Goal: Answer question/provide support: Ask a question

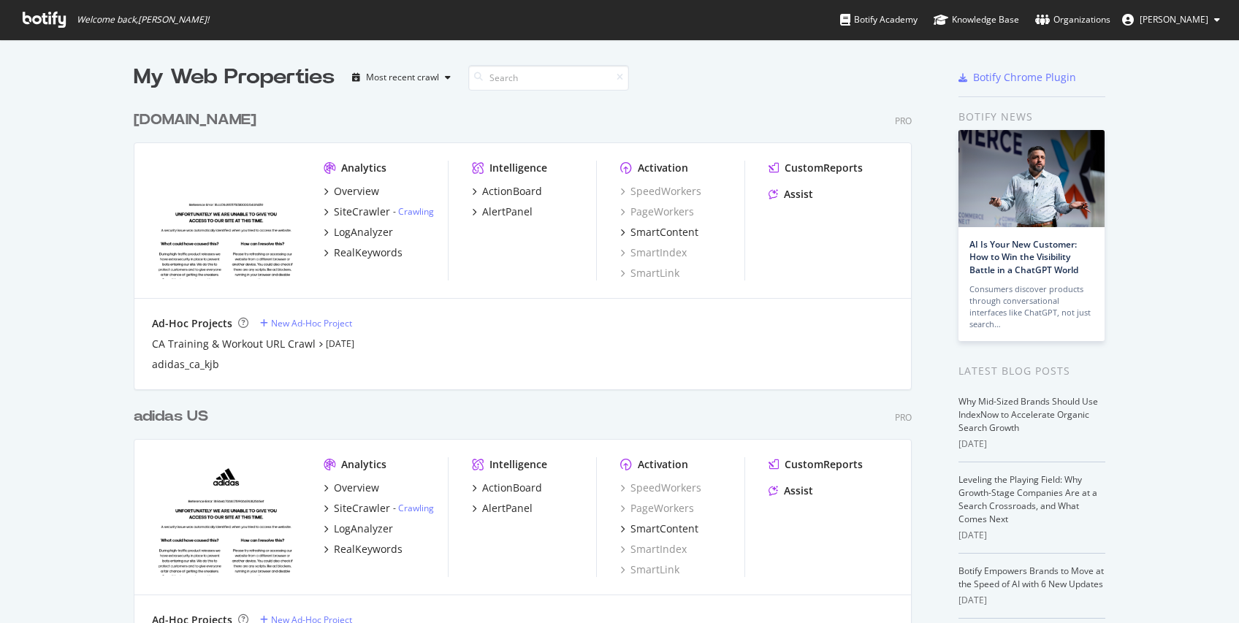
scroll to position [608, 1209]
click at [175, 410] on div "adidas US" at bounding box center [171, 416] width 74 height 21
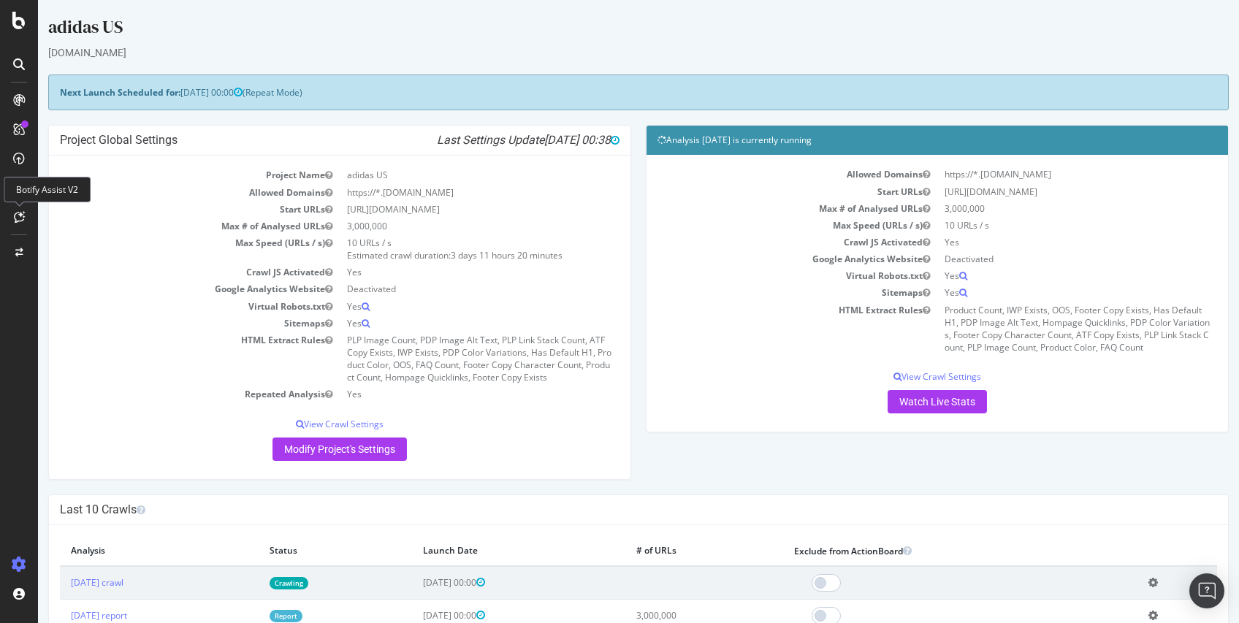
click at [28, 208] on div at bounding box center [18, 216] width 23 height 23
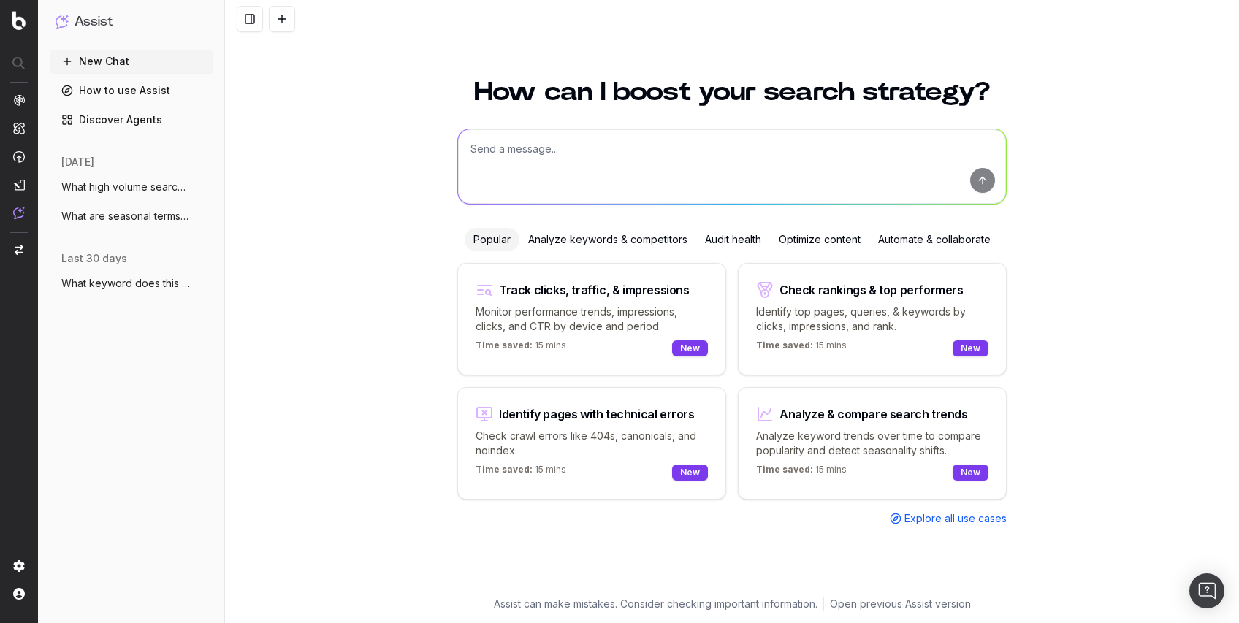
click at [723, 177] on textarea at bounding box center [732, 166] width 548 height 74
click at [776, 153] on textarea "Can you analyze this keyword gap analysis" at bounding box center [732, 166] width 548 height 74
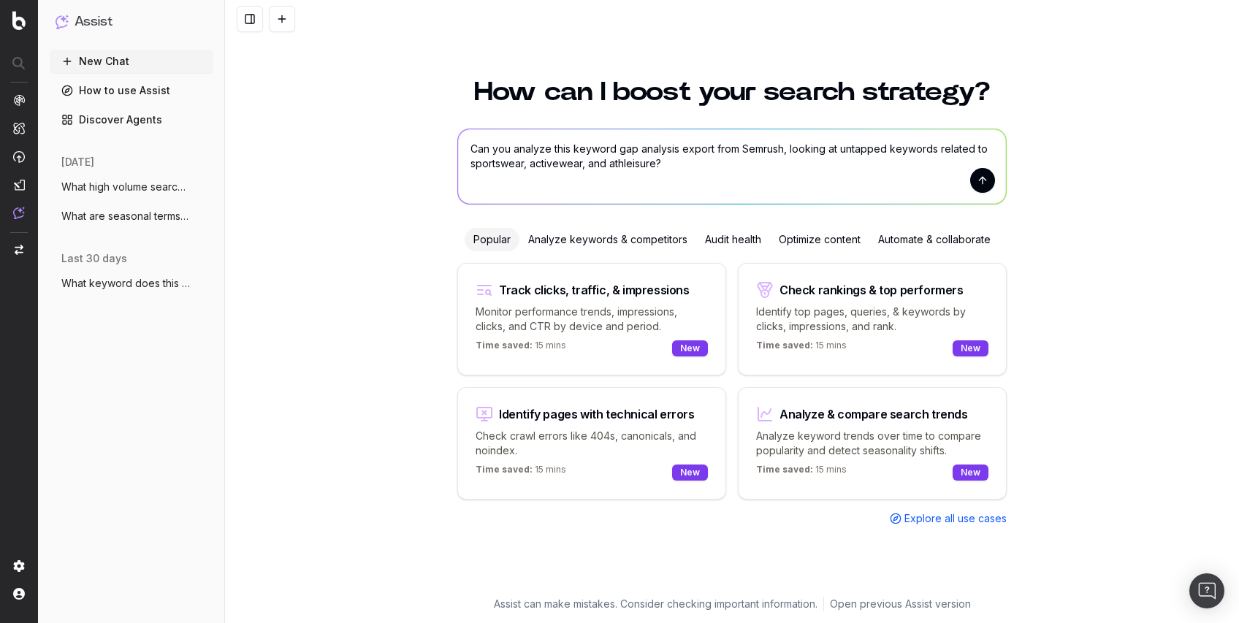
paste textarea "Keyword Volume [DOMAIN_NAME] [DOMAIN_NAME] [DOMAIN_NAME] [DOMAIN_NAME] [DOMAIN_…"
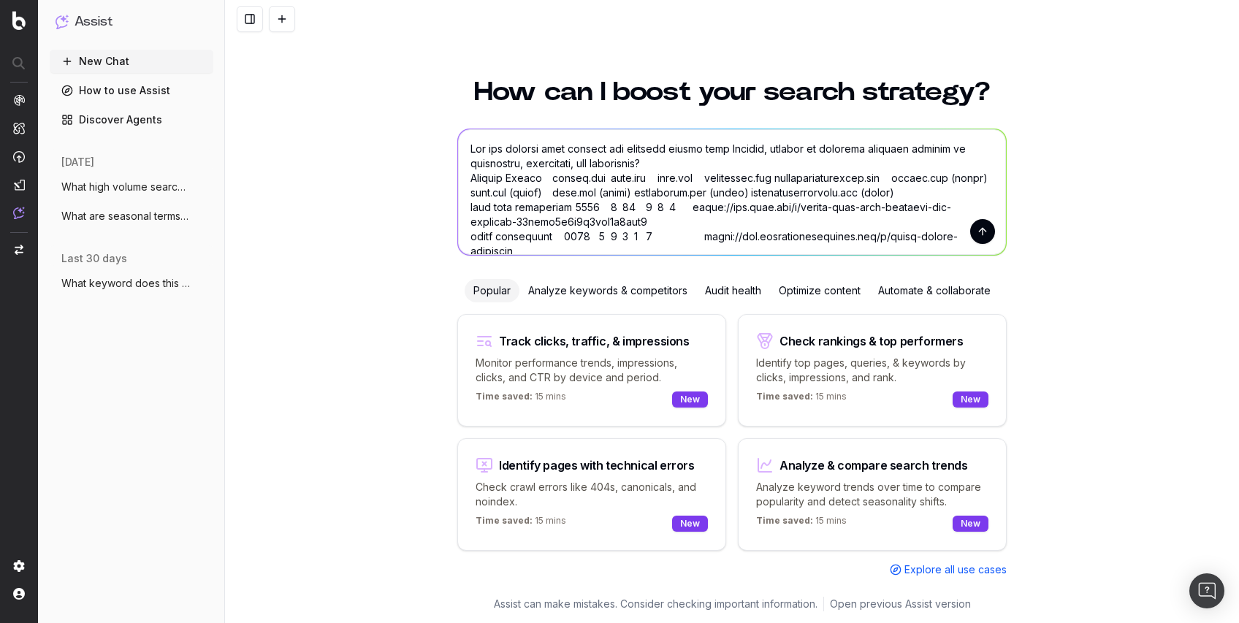
scroll to position [631, 0]
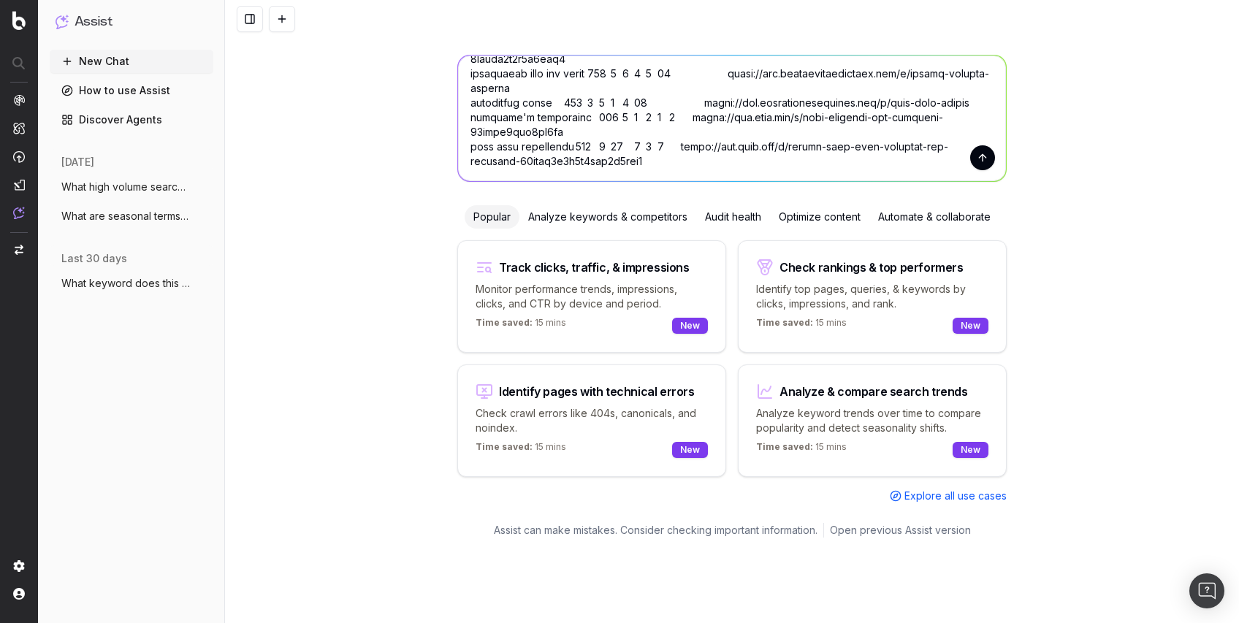
type textarea "Can you analyze this keyword gap analysis export from Semrush, looking at untap…"
click at [971, 145] on button "submit" at bounding box center [982, 157] width 25 height 25
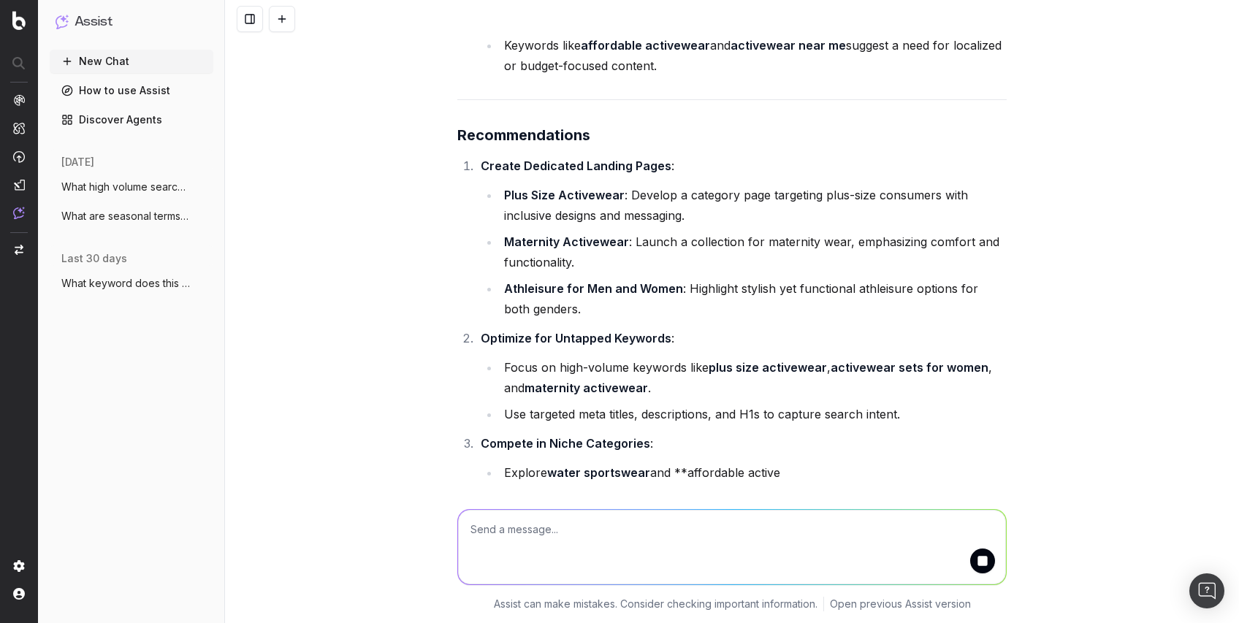
scroll to position [1175, 0]
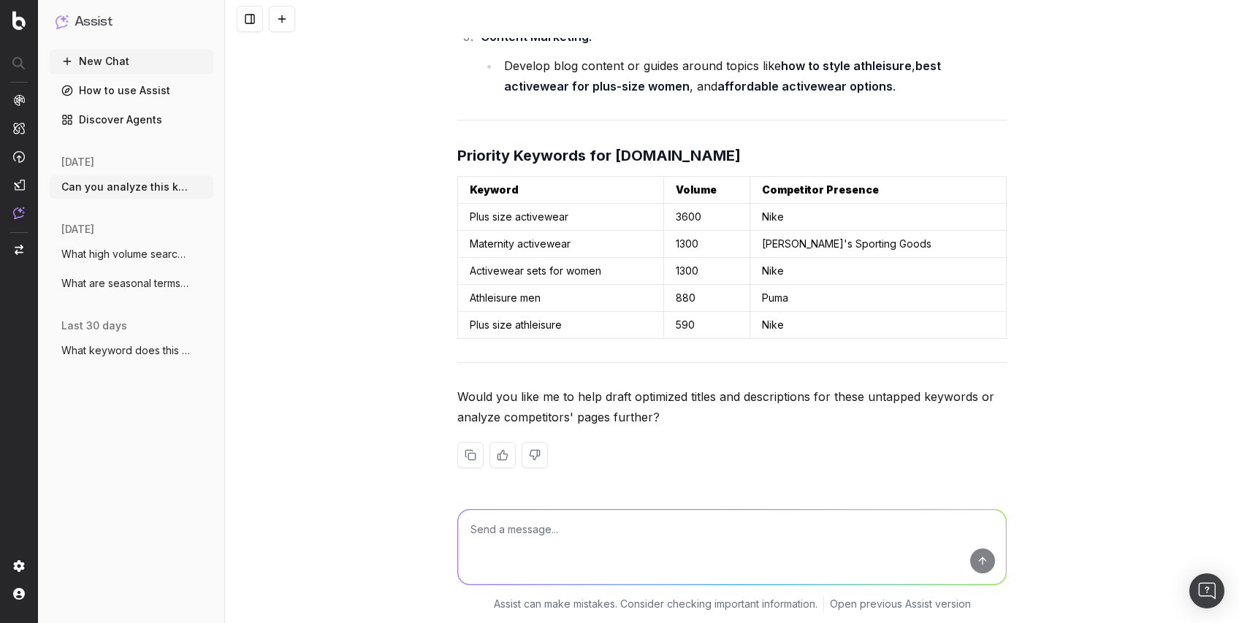
scroll to position [2283, 0]
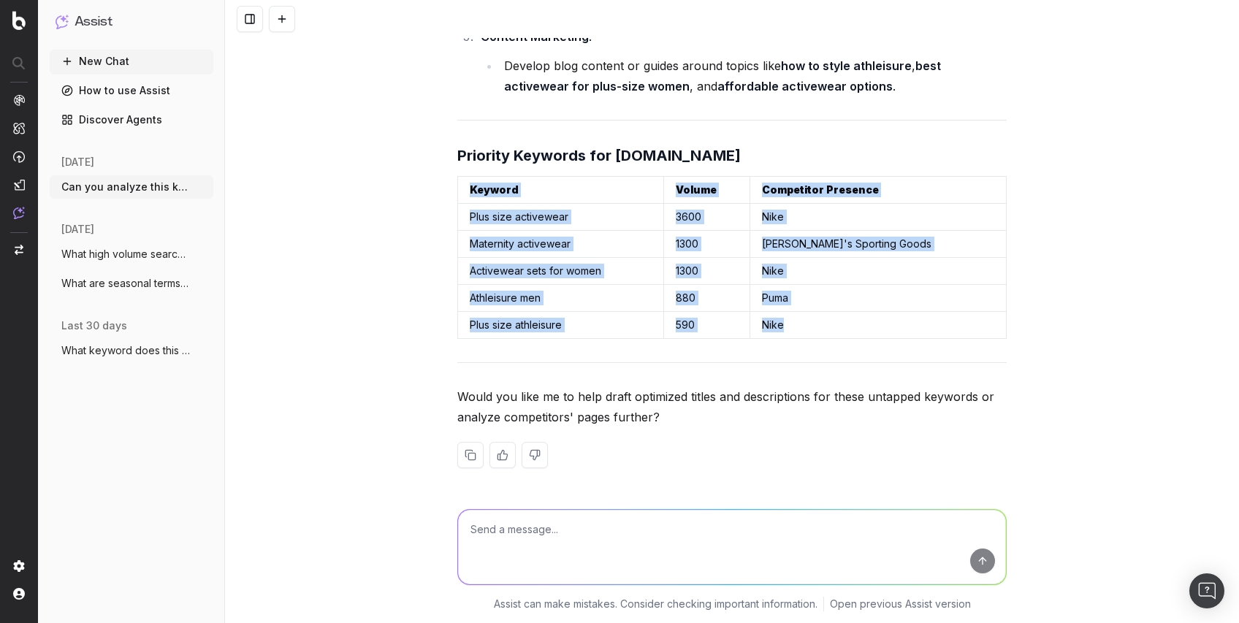
drag, startPoint x: 457, startPoint y: 182, endPoint x: 867, endPoint y: 328, distance: 435.0
click at [867, 328] on table "Keyword Volume Competitor Presence Plus size activewear 3600 Nike Maternity act…" at bounding box center [731, 257] width 549 height 163
copy table "Keyword Volume Competitor Presence Plus size activewear 3600 Nike Maternity act…"
click at [594, 527] on textarea at bounding box center [732, 547] width 548 height 74
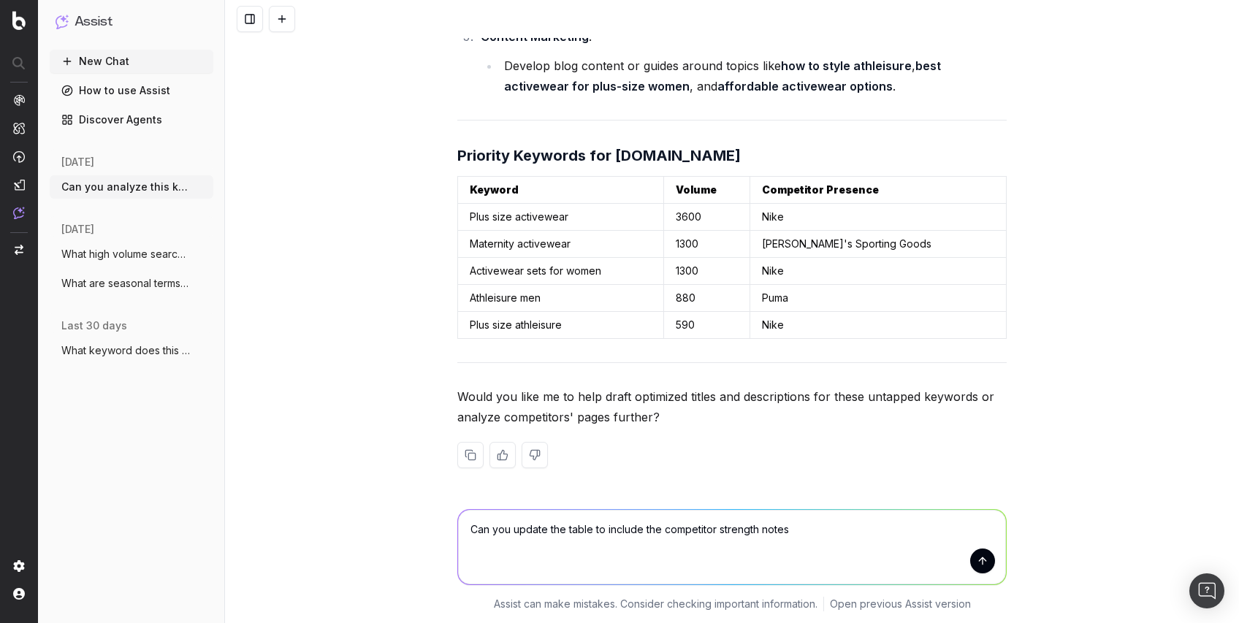
type textarea "Can you update the table to include the competitor strength notes."
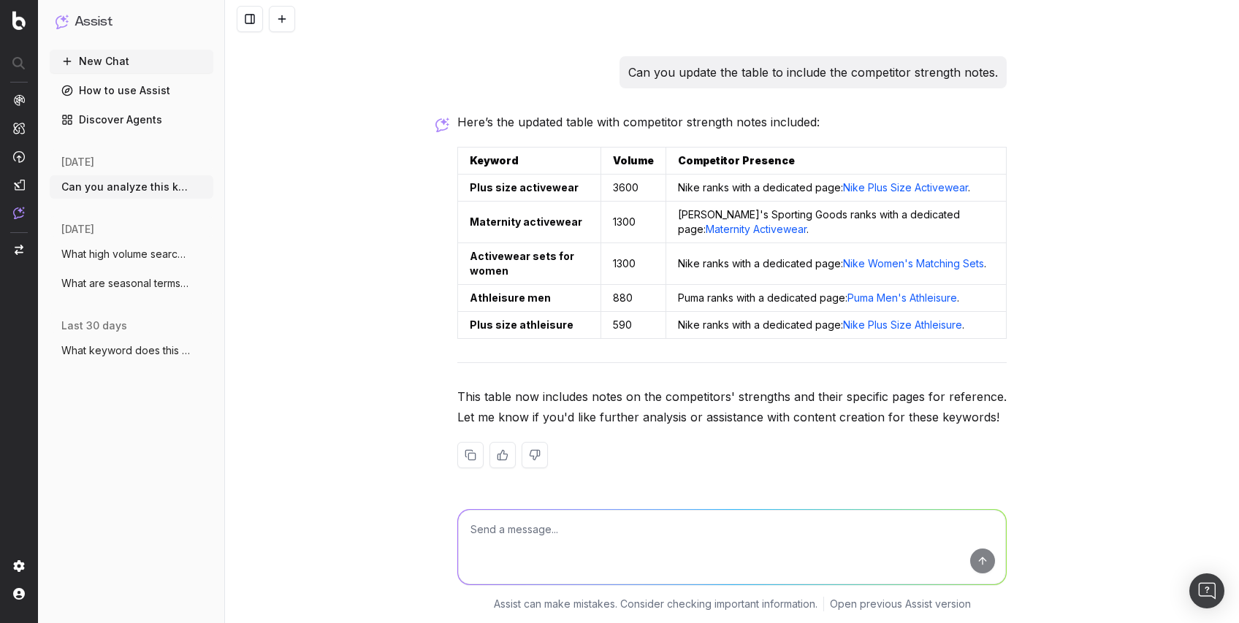
scroll to position [2661, 0]
click at [672, 526] on textarea at bounding box center [732, 547] width 548 height 74
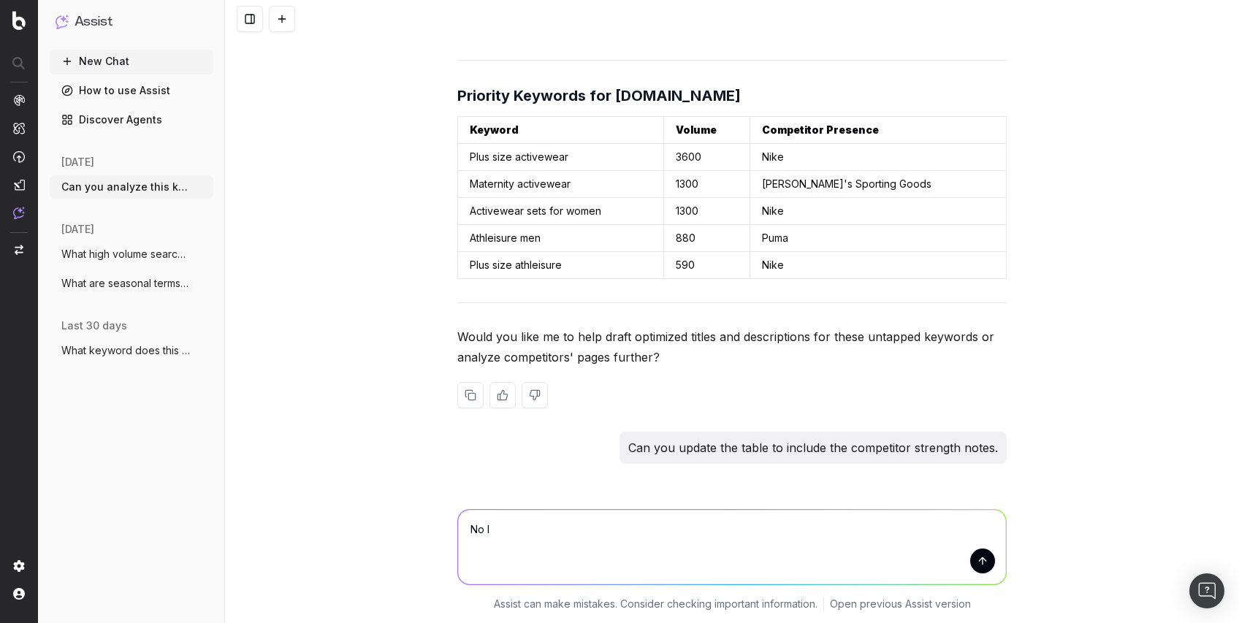
scroll to position [2077, 0]
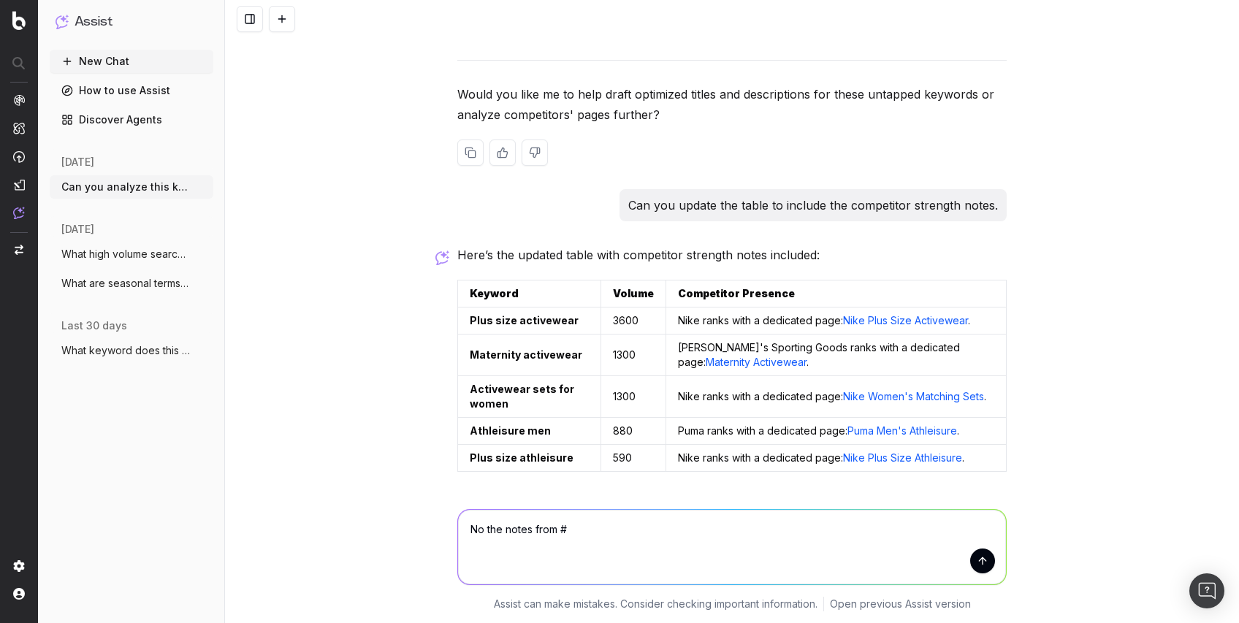
type textarea "No the notes from #2"
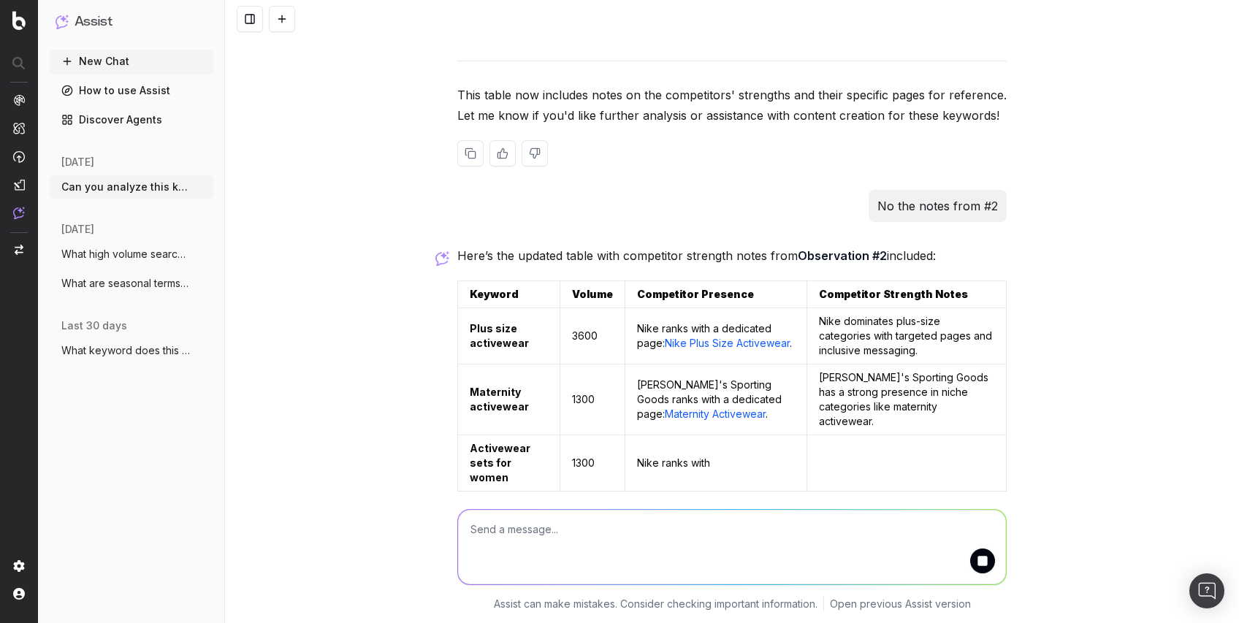
scroll to position [2179, 0]
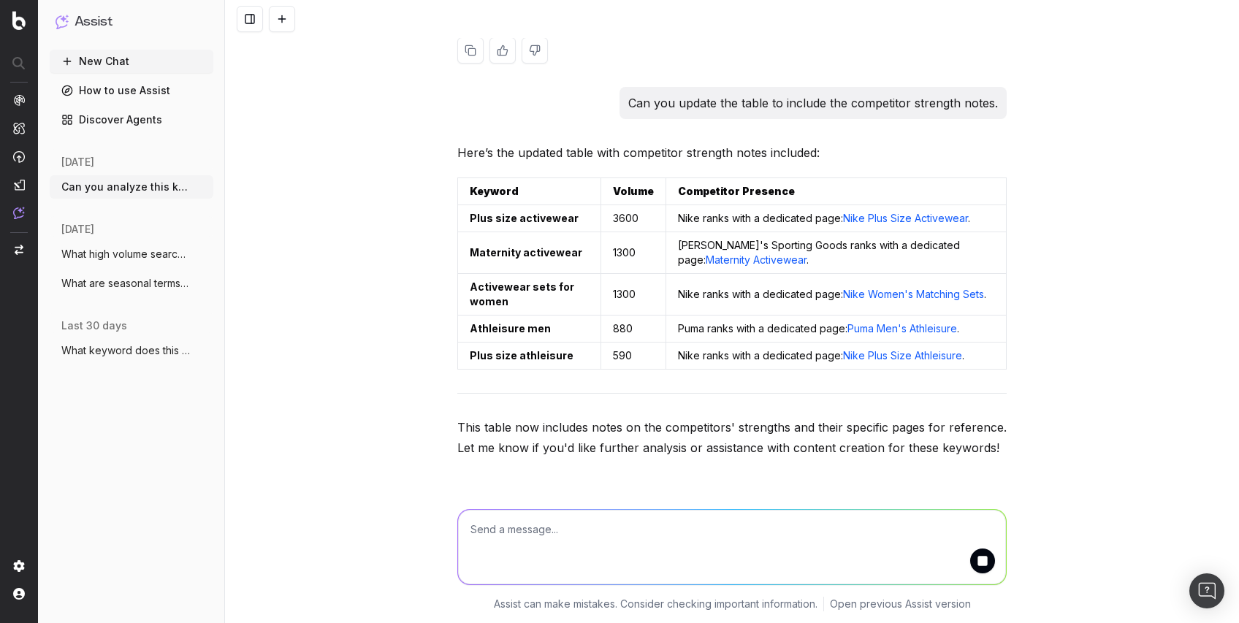
drag, startPoint x: 464, startPoint y: 294, endPoint x: 838, endPoint y: 425, distance: 396.4
drag, startPoint x: 838, startPoint y: 425, endPoint x: 814, endPoint y: 426, distance: 24.1
copy table "Keyword Volume Competitor Presence Plus size activewear 3600 Nike Maternity act…"
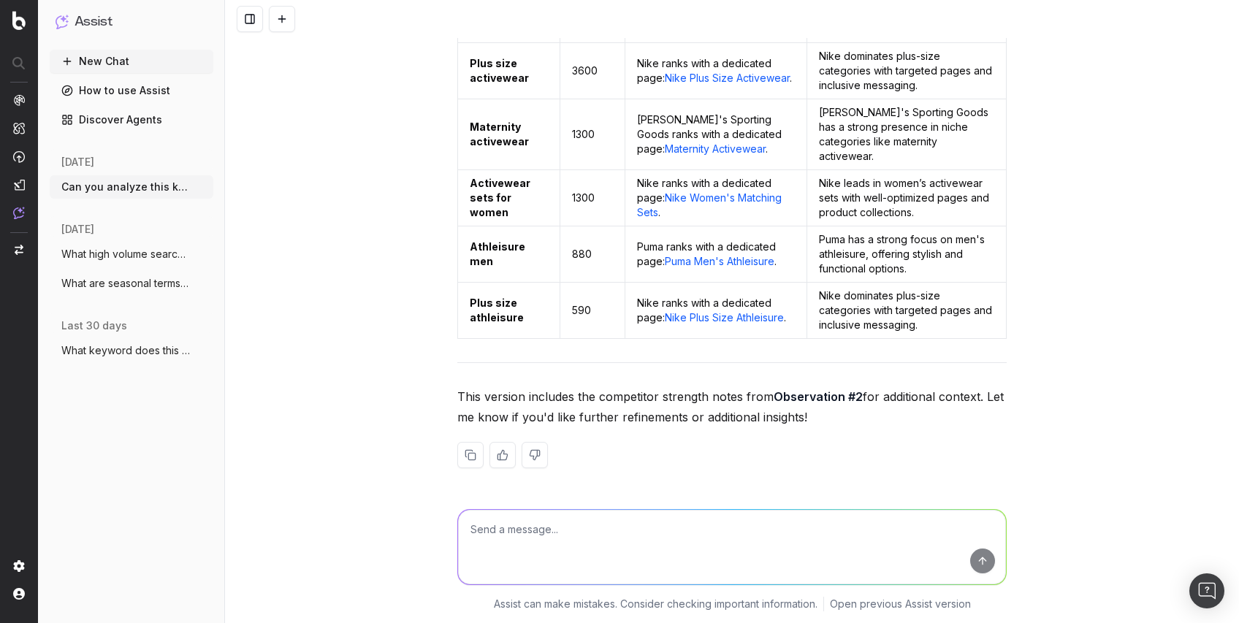
scroll to position [3266, 0]
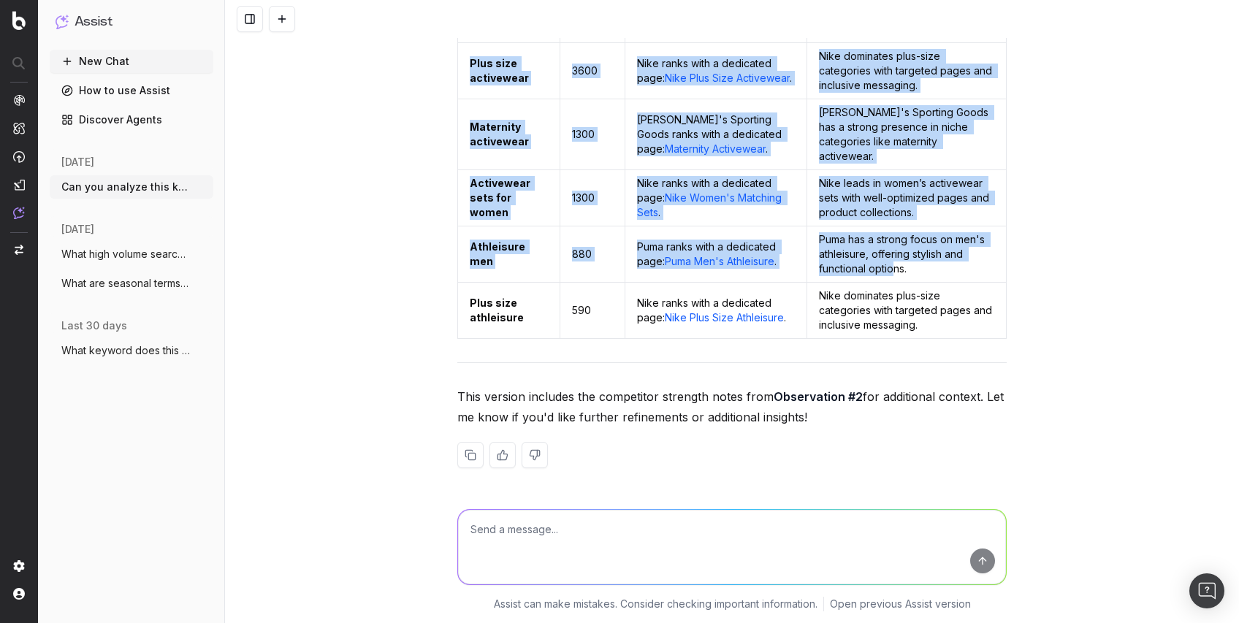
drag, startPoint x: 632, startPoint y: 45, endPoint x: 885, endPoint y: 270, distance: 338.3
click at [885, 270] on table "Keyword Volume Competitor Presence Competitor Strength Notes Plus size activewe…" at bounding box center [731, 177] width 549 height 324
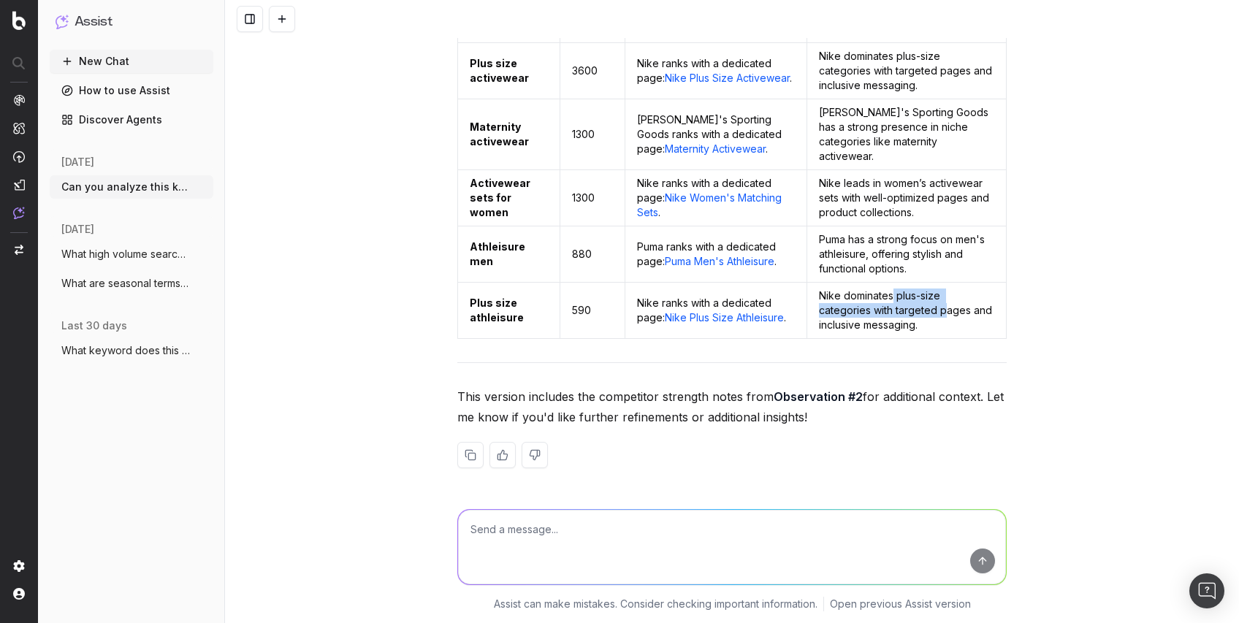
drag, startPoint x: 885, startPoint y: 270, endPoint x: 882, endPoint y: 304, distance: 33.7
click at [882, 304] on td "Nike dominates plus-size categories with targeted pages and inclusive messaging." at bounding box center [905, 311] width 199 height 56
drag, startPoint x: 882, startPoint y: 304, endPoint x: 886, endPoint y: 333, distance: 29.4
click at [886, 333] on td "Nike dominates plus-size categories with targeted pages and inclusive messaging." at bounding box center [905, 311] width 199 height 56
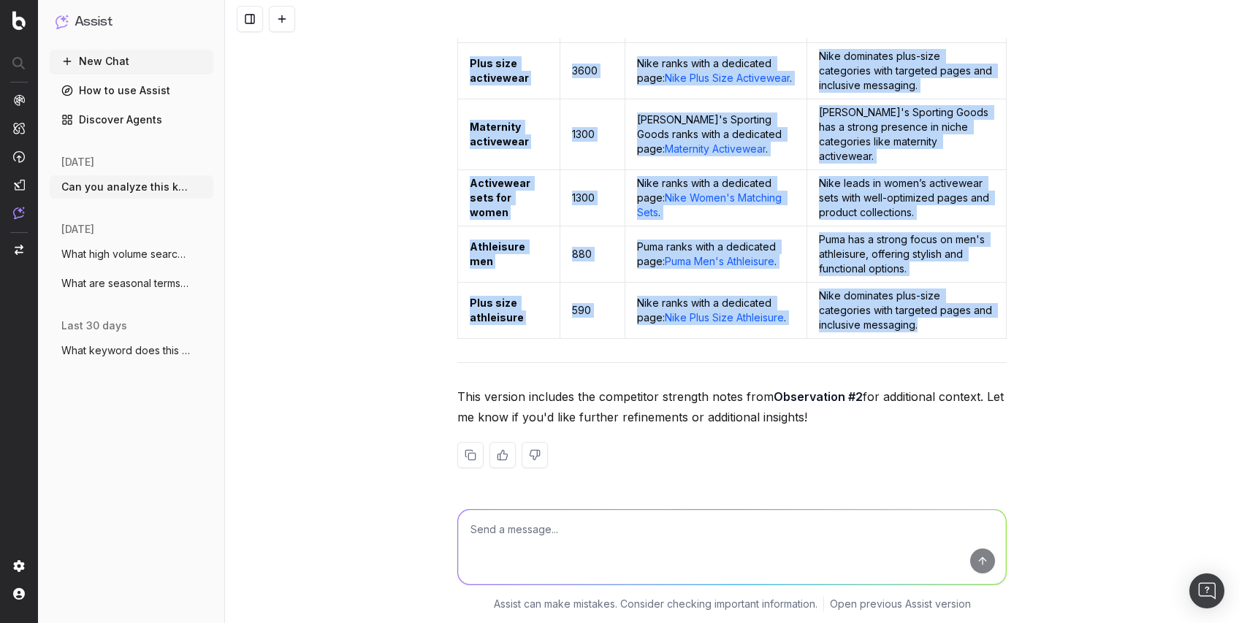
drag, startPoint x: 880, startPoint y: 332, endPoint x: 458, endPoint y: 41, distance: 512.9
click at [458, 41] on table "Keyword Volume Competitor Presence Competitor Strength Notes Plus size activewe…" at bounding box center [731, 177] width 549 height 324
copy table "Keyword Volume Competitor Presence Competitor Strength Notes Plus size activewe…"
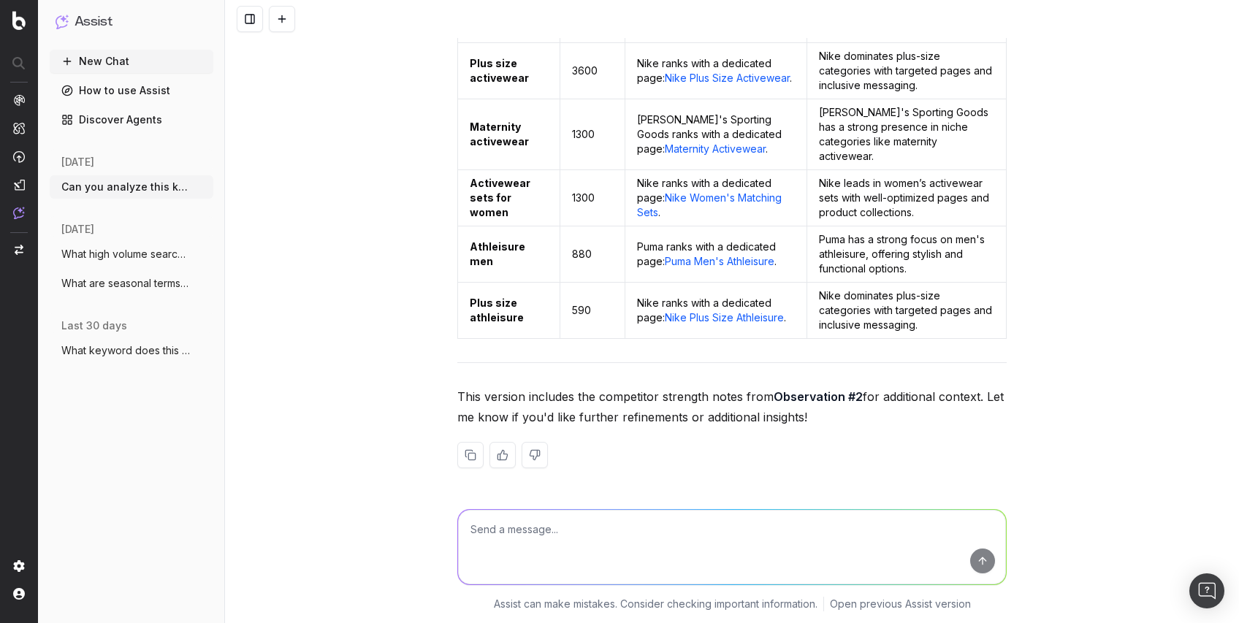
click at [692, 387] on p "This version includes the competitor strength notes from Observation #2 for add…" at bounding box center [731, 406] width 549 height 41
click at [616, 541] on textarea at bounding box center [732, 547] width 548 height 74
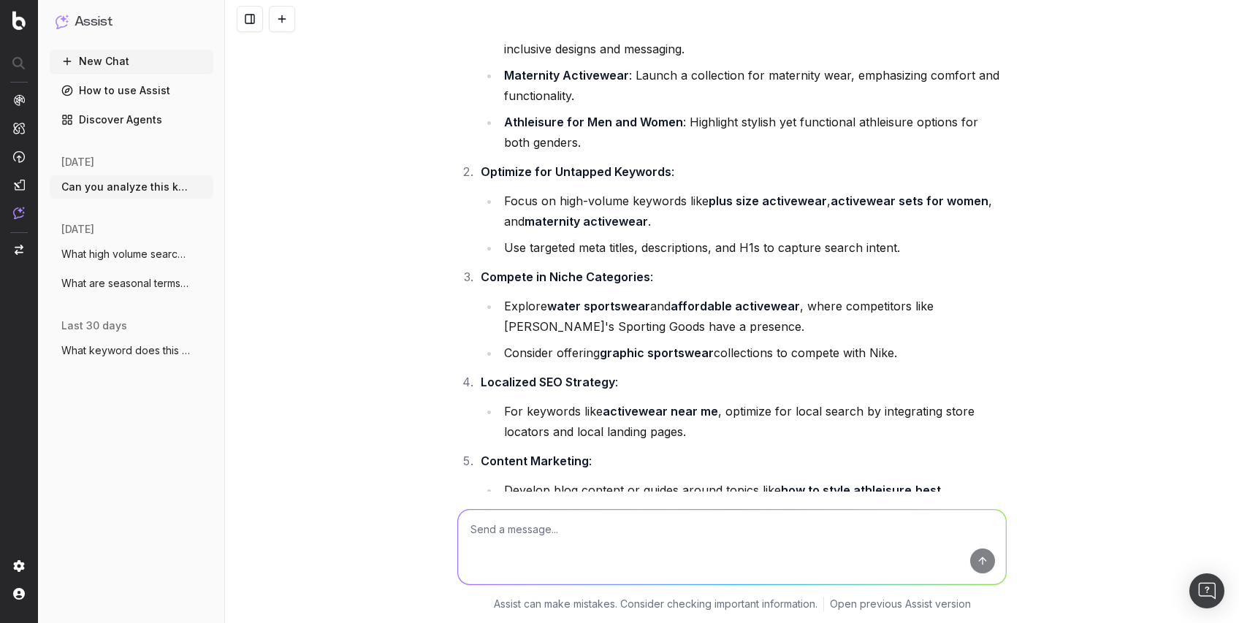
scroll to position [1319, 0]
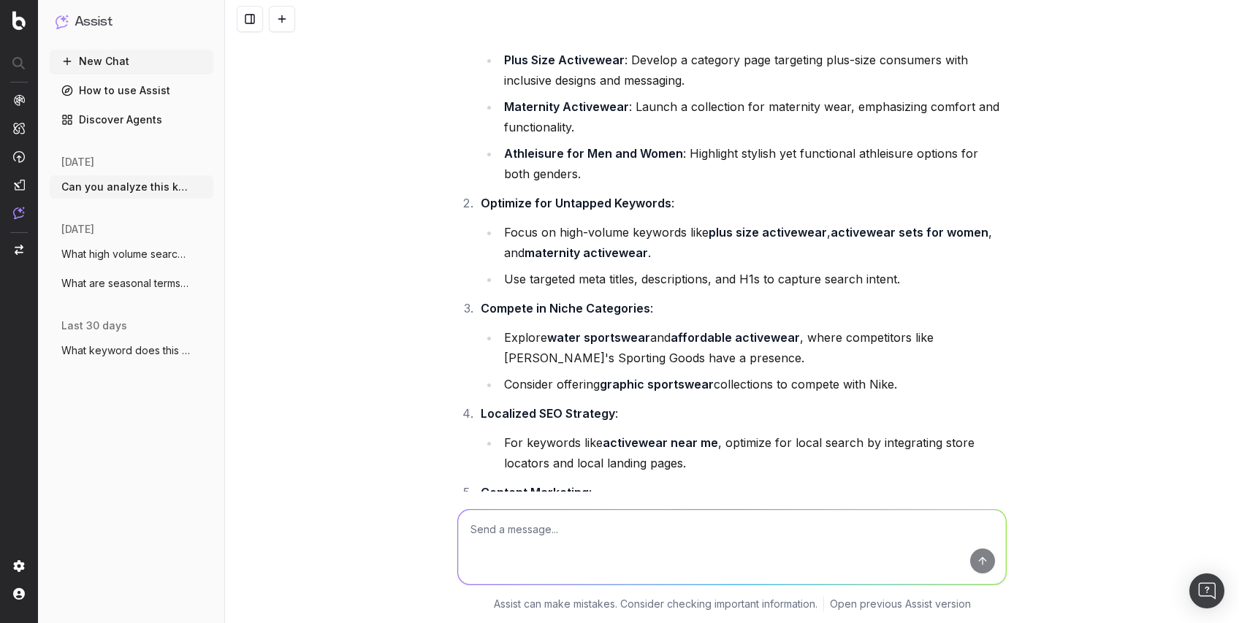
drag, startPoint x: 638, startPoint y: 245, endPoint x: 501, endPoint y: 226, distance: 138.5
drag, startPoint x: 495, startPoint y: 217, endPoint x: 612, endPoint y: 251, distance: 121.6
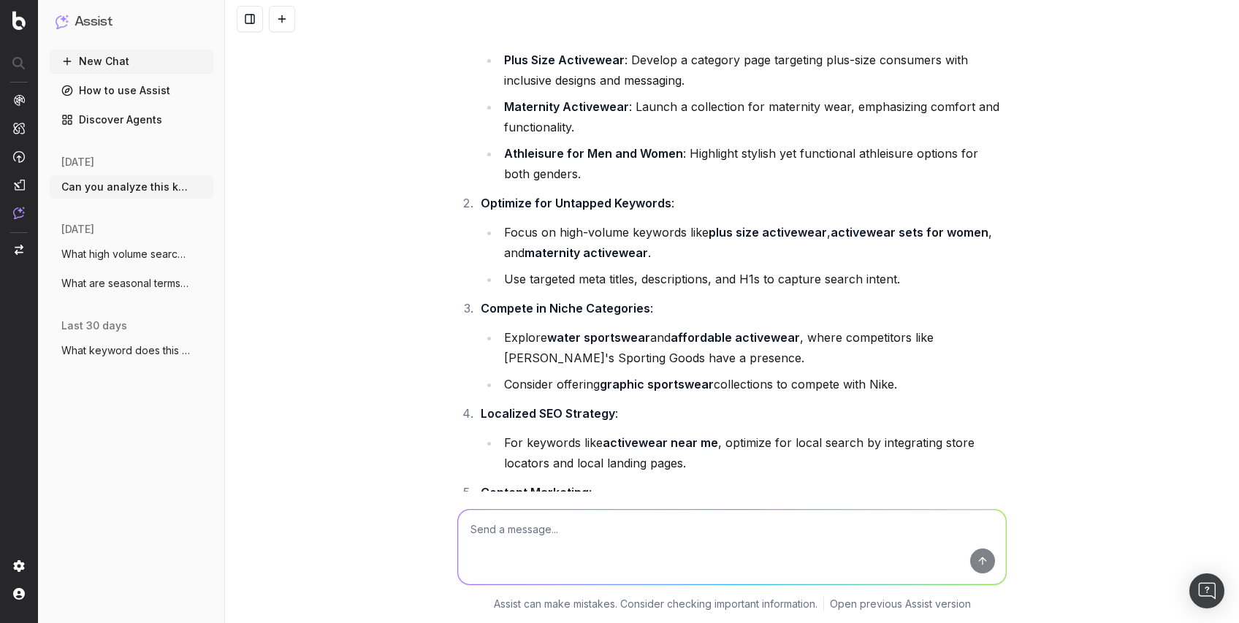
drag, startPoint x: 612, startPoint y: 251, endPoint x: 773, endPoint y: 288, distance: 165.1
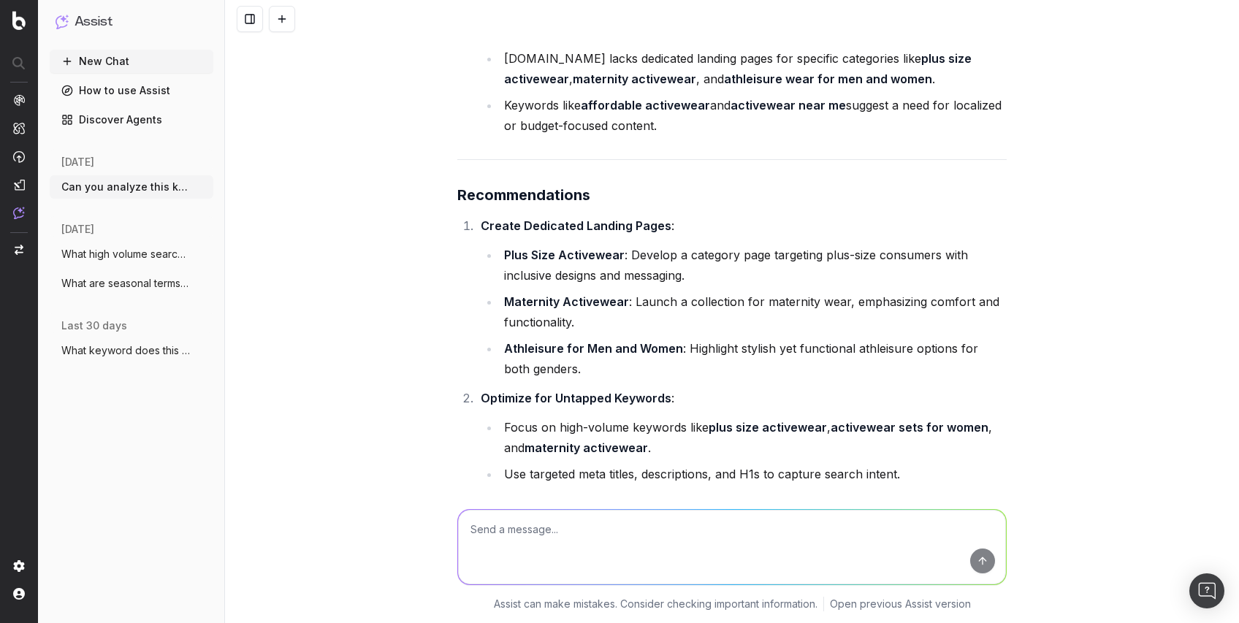
scroll to position [1221, 0]
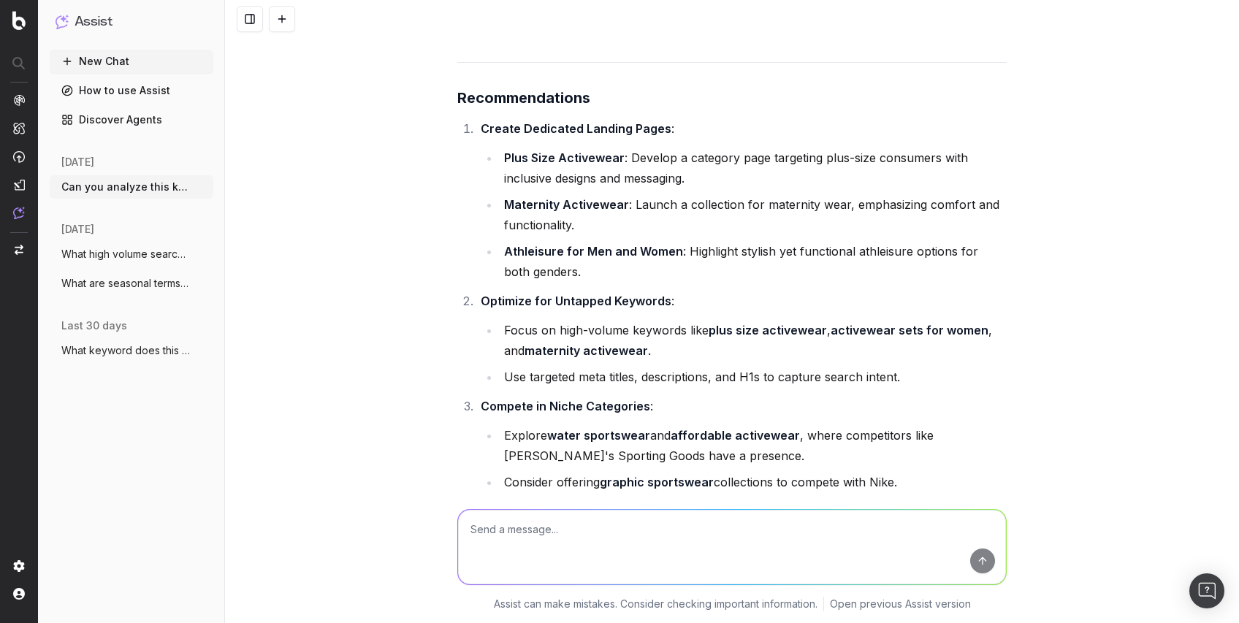
click at [507, 524] on textarea at bounding box center [732, 547] width 548 height 74
type textarea "r"
type textarea "add an entry for graphic sportswear"
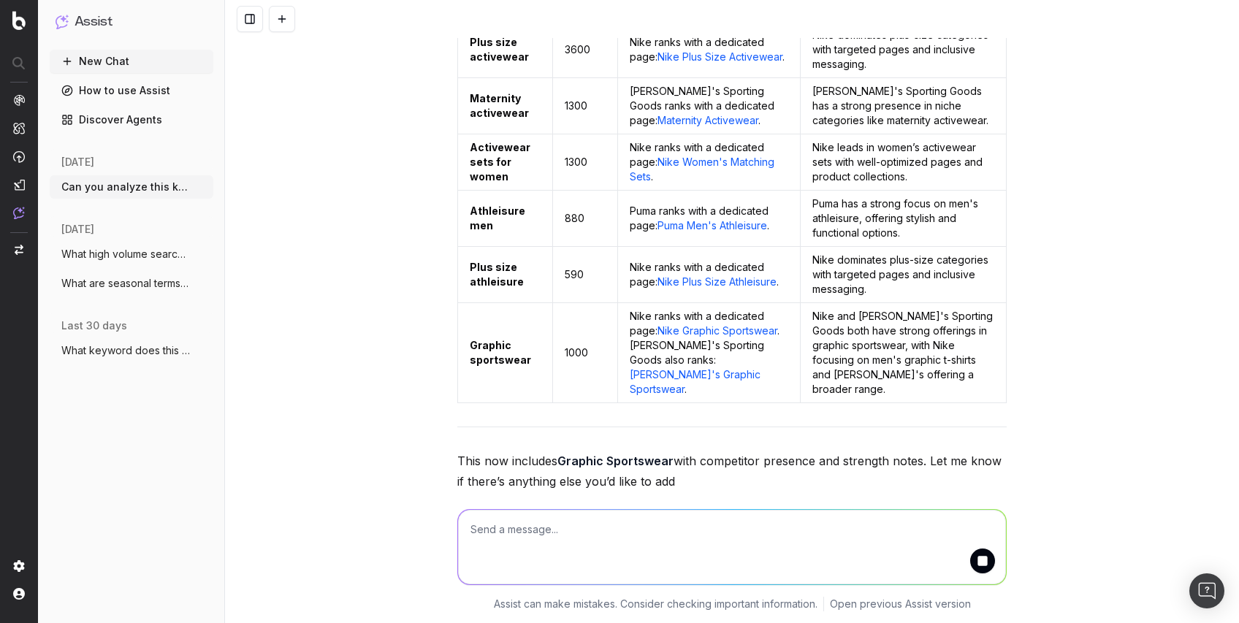
scroll to position [3901, 0]
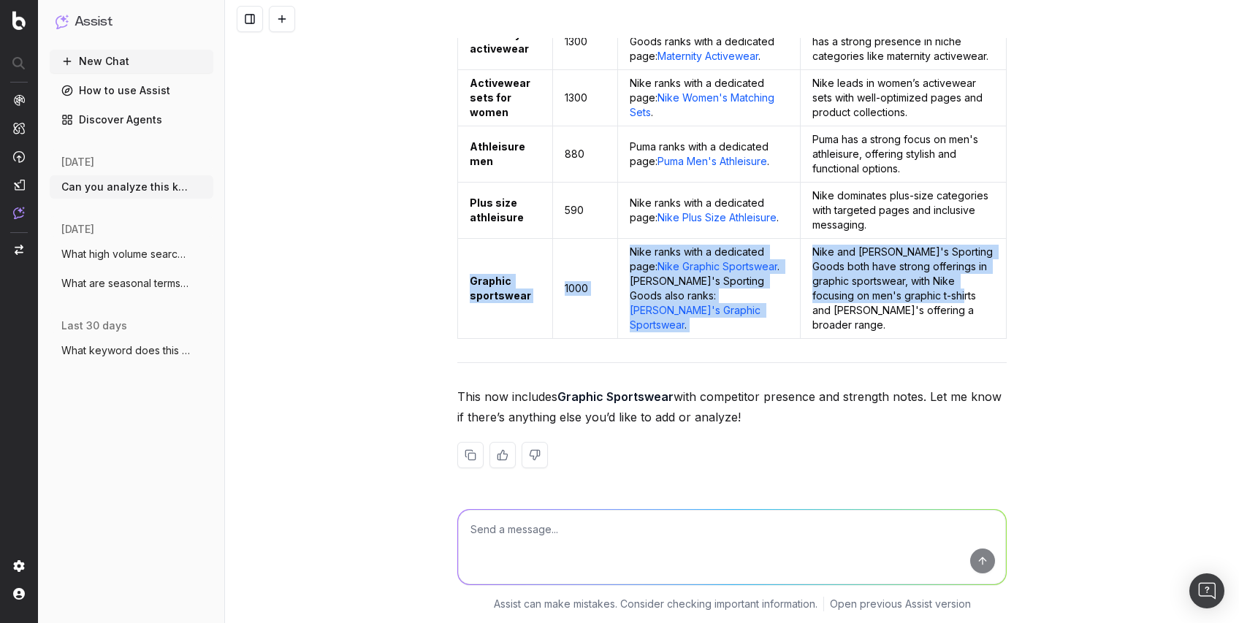
drag, startPoint x: 935, startPoint y: 318, endPoint x: 462, endPoint y: 280, distance: 474.7
click at [462, 280] on tr "Graphic sportswear 1000 Nike ranks with a dedicated page: Nike Graphic Sportswe…" at bounding box center [732, 289] width 548 height 100
drag, startPoint x: 462, startPoint y: 280, endPoint x: 485, endPoint y: 294, distance: 27.2
copy tr "Graphic sportswear 1000 Nike ranks with a dedicated page: Nike Graphic Sportswe…"
click at [917, 309] on td "Nike and [PERSON_NAME]'s Sporting Goods both have strong offerings in graphic s…" at bounding box center [903, 289] width 206 height 100
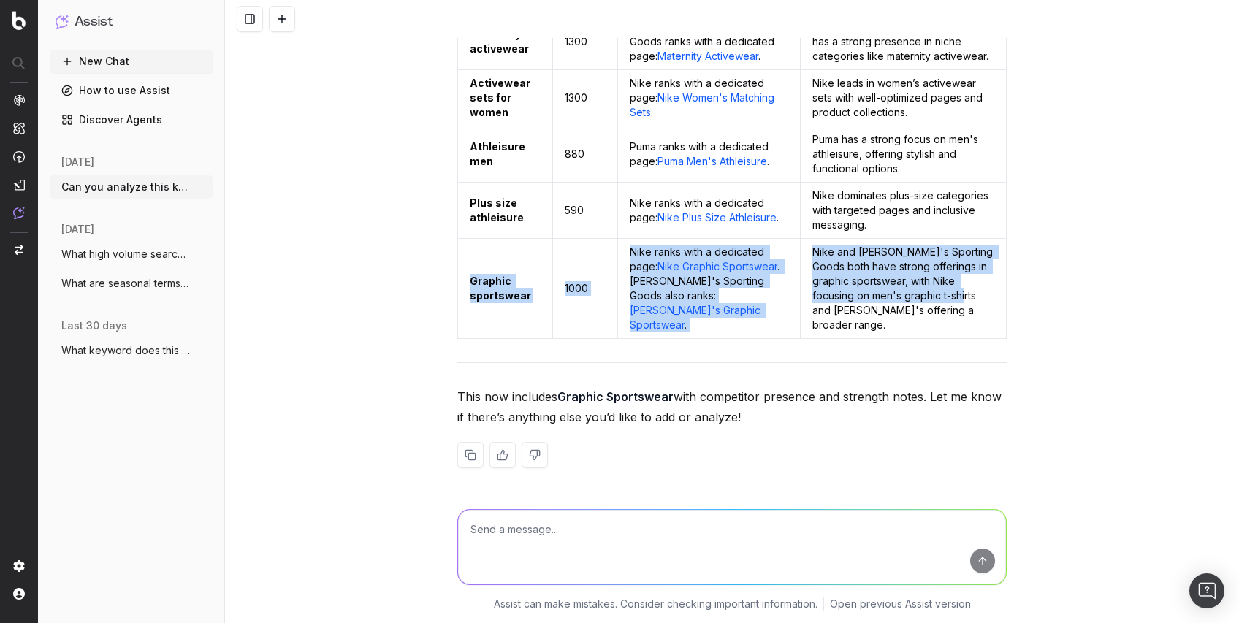
click at [928, 309] on td "Nike and [PERSON_NAME]'s Sporting Goods both have strong offerings in graphic s…" at bounding box center [903, 289] width 206 height 100
click at [928, 308] on td "Nike and [PERSON_NAME]'s Sporting Goods both have strong offerings in graphic s…" at bounding box center [903, 289] width 206 height 100
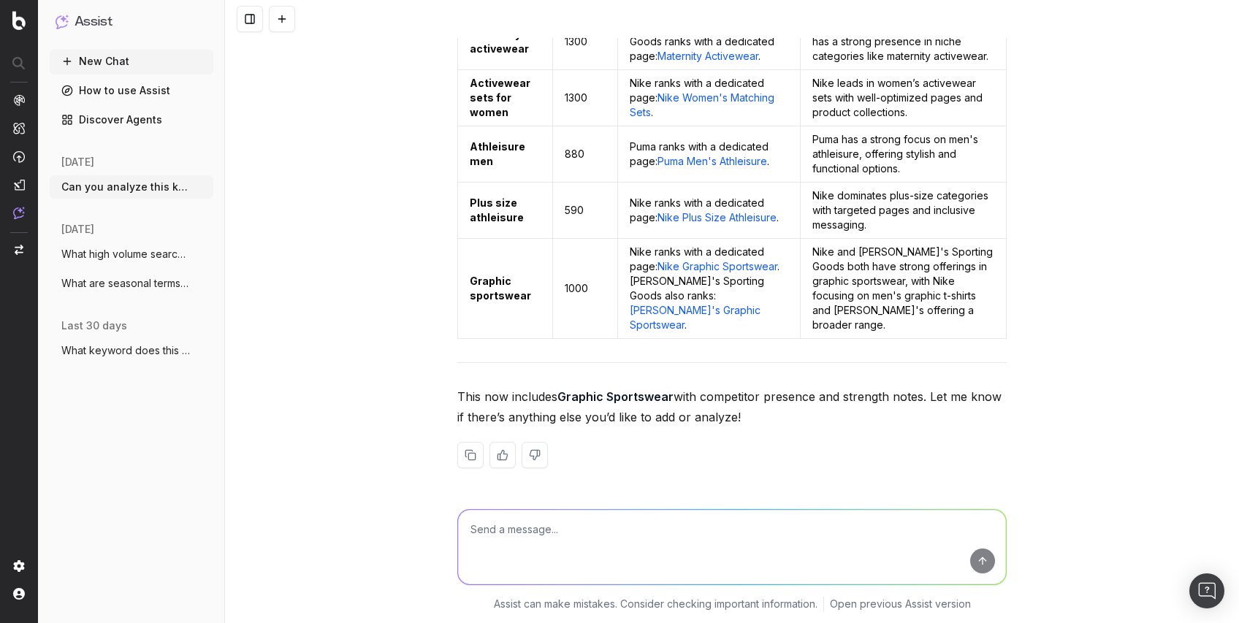
drag, startPoint x: 928, startPoint y: 309, endPoint x: 930, endPoint y: 327, distance: 18.4
click at [930, 327] on td "Nike and [PERSON_NAME]'s Sporting Goods both have strong offerings in graphic s…" at bounding box center [903, 289] width 206 height 100
drag, startPoint x: 928, startPoint y: 327, endPoint x: 931, endPoint y: 313, distance: 15.1
click at [931, 313] on td "Nike and [PERSON_NAME]'s Sporting Goods both have strong offerings in graphic s…" at bounding box center [903, 289] width 206 height 100
copy td "ick's offering a broader range."
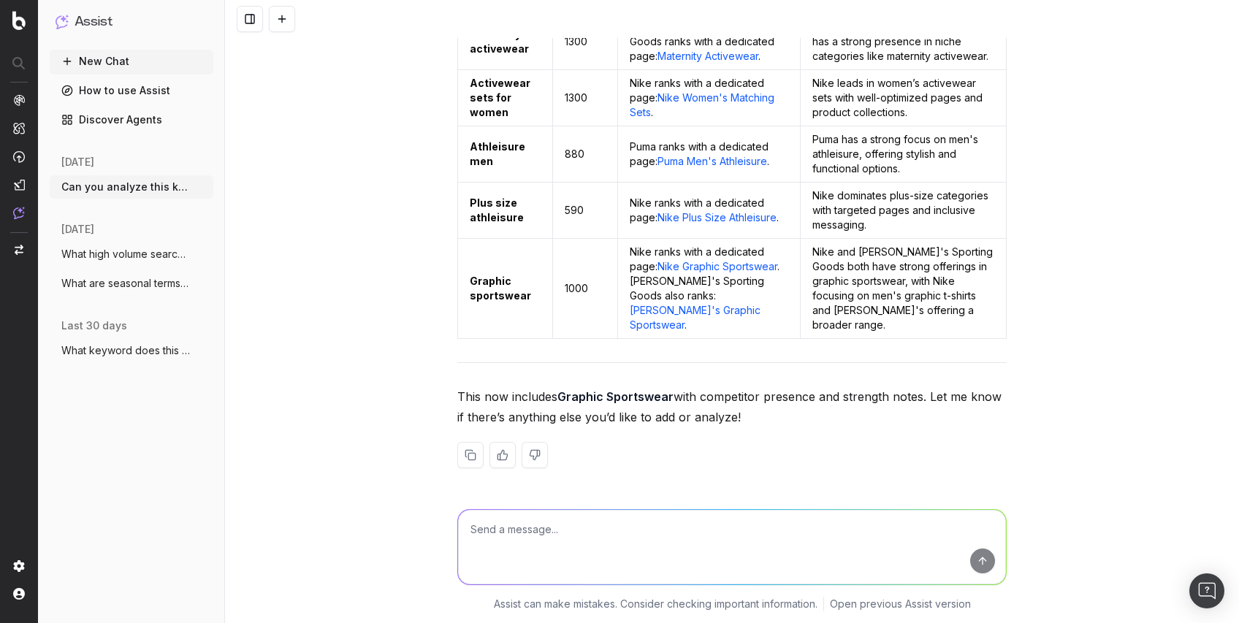
click at [505, 517] on textarea at bounding box center [732, 547] width 548 height 74
paste textarea "Keyword Volume [DOMAIN_NAME] [DOMAIN_NAME] [DOMAIN_NAME] [DOMAIN_NAME] [DOMAIN_…"
type textarea "Run another analysis based on this data set now: Keyword Volume [DOMAIN_NAME] […"
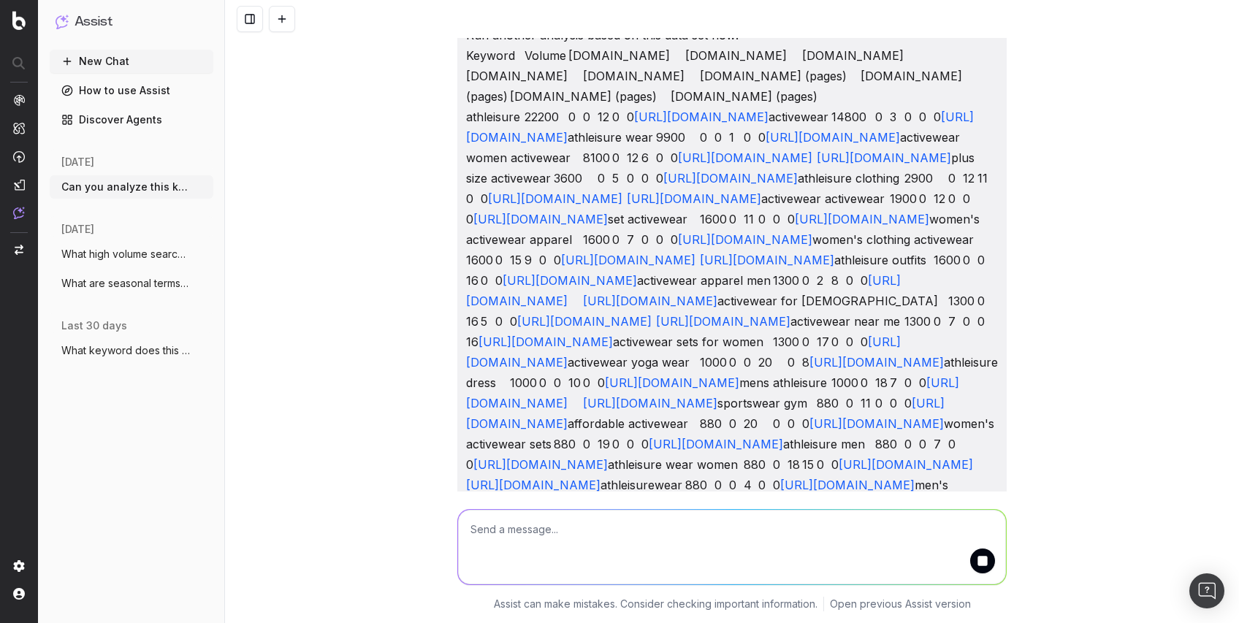
scroll to position [3888, 0]
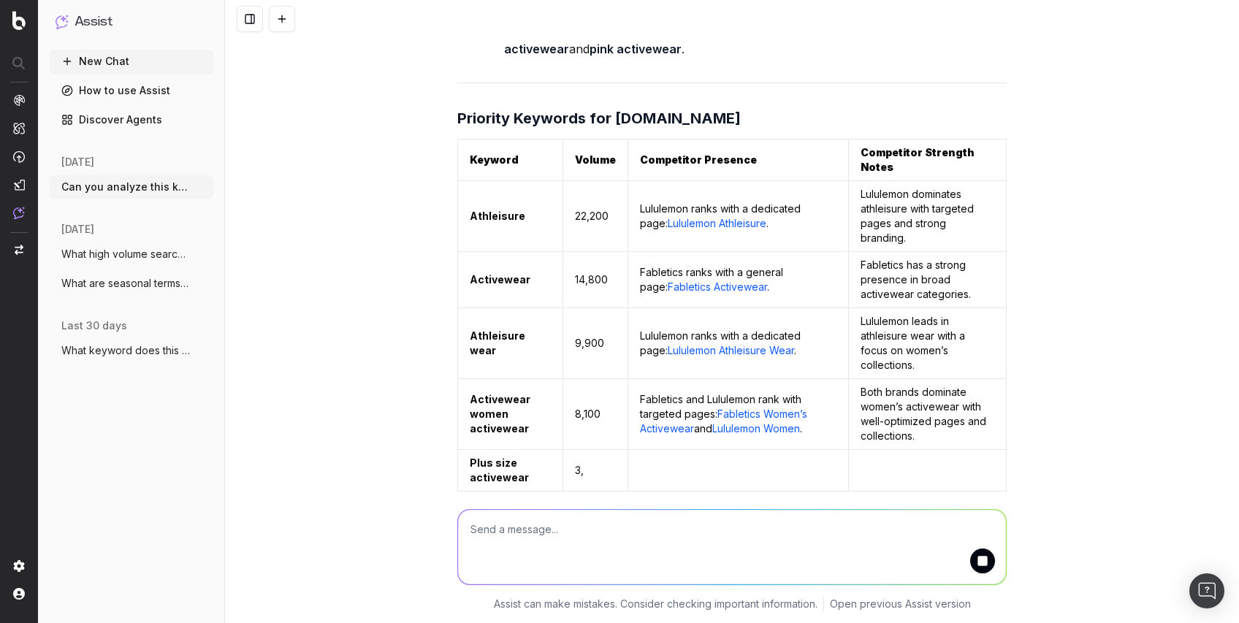
scroll to position [7038, 0]
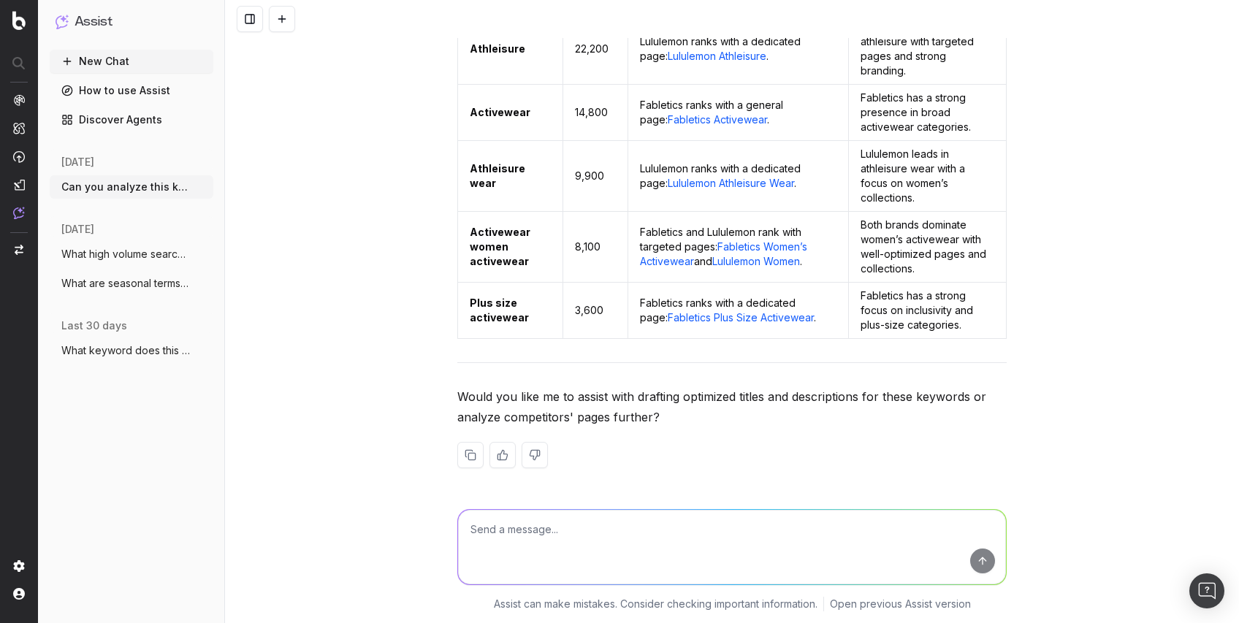
click at [526, 532] on textarea at bounding box center [732, 547] width 548 height 74
type textarea "Simplify competitor presence with just the competitor name"
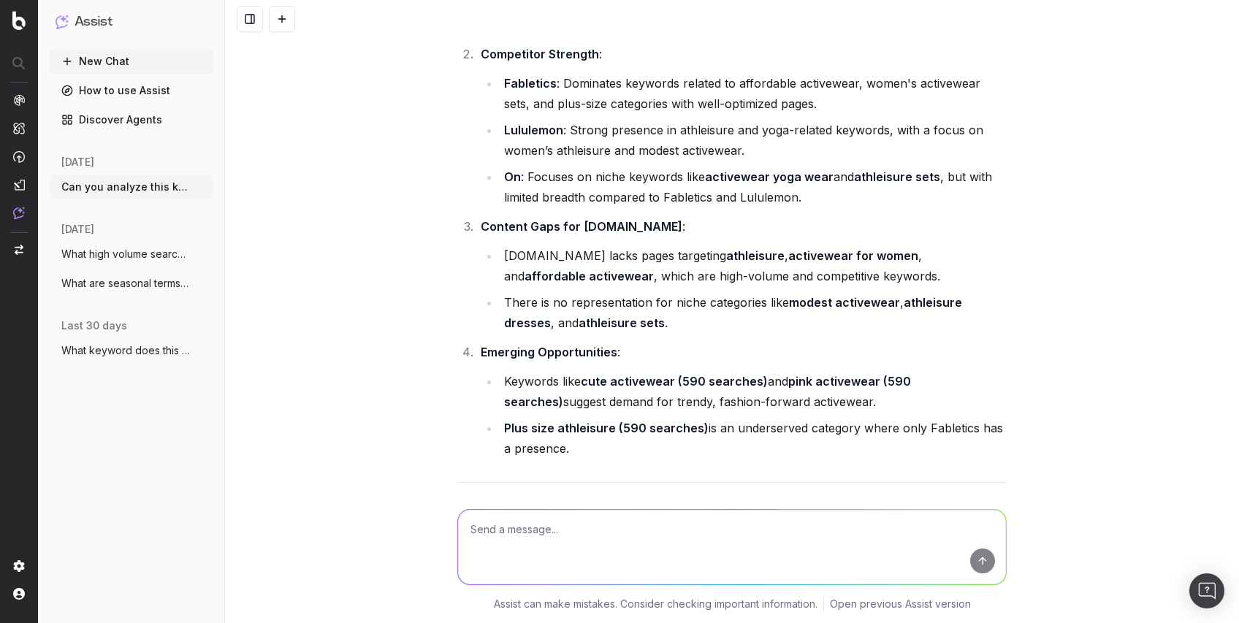
scroll to position [5773, 0]
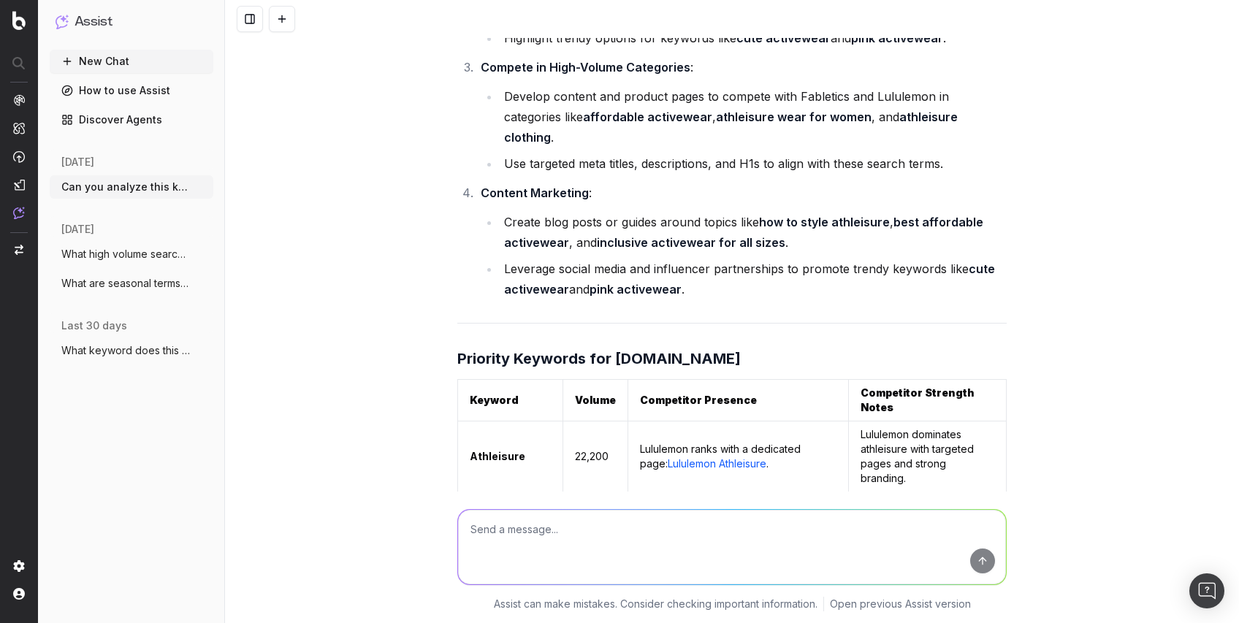
click at [556, 527] on textarea at bounding box center [732, 547] width 548 height 74
type textarea "Some of these are repetitive, are there other patterns or trends worth noting?"
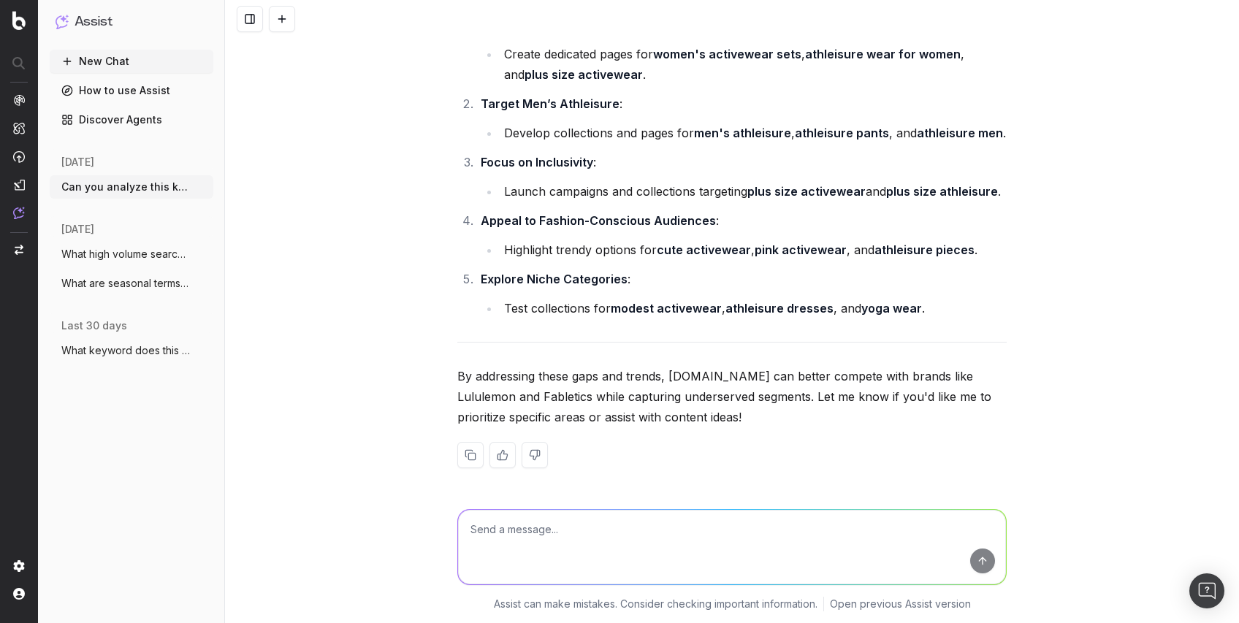
scroll to position [9751, 0]
click at [528, 531] on textarea at bounding box center [732, 547] width 548 height 74
type textarea "redo the analysis focusing on these now"
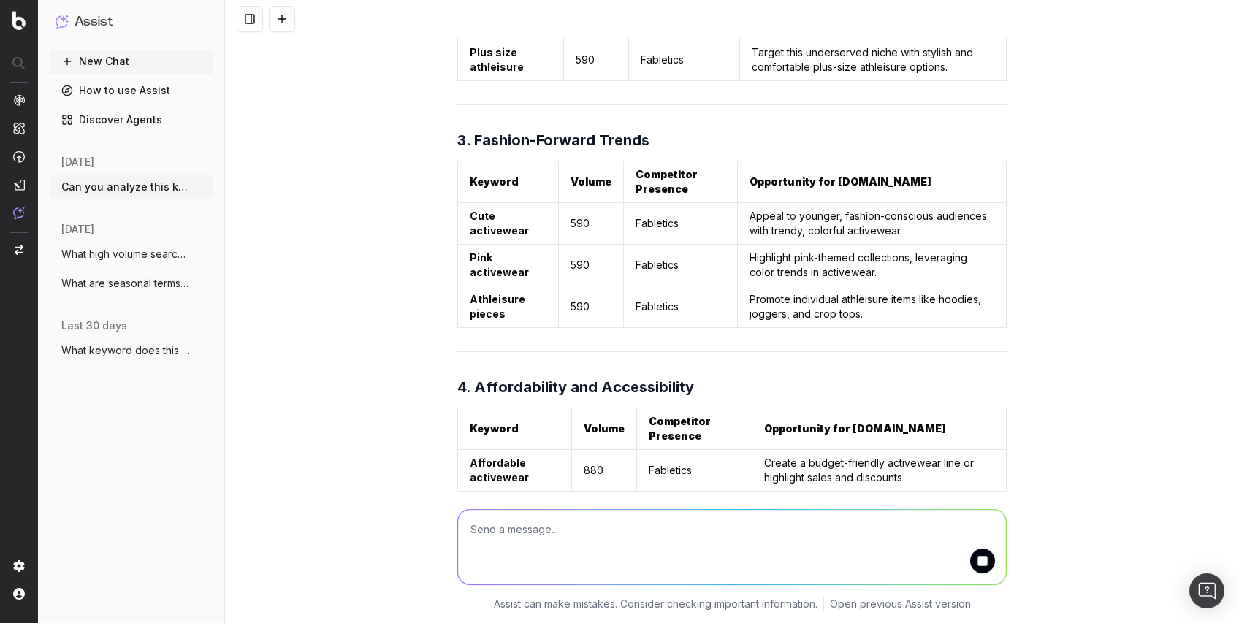
scroll to position [10195, 0]
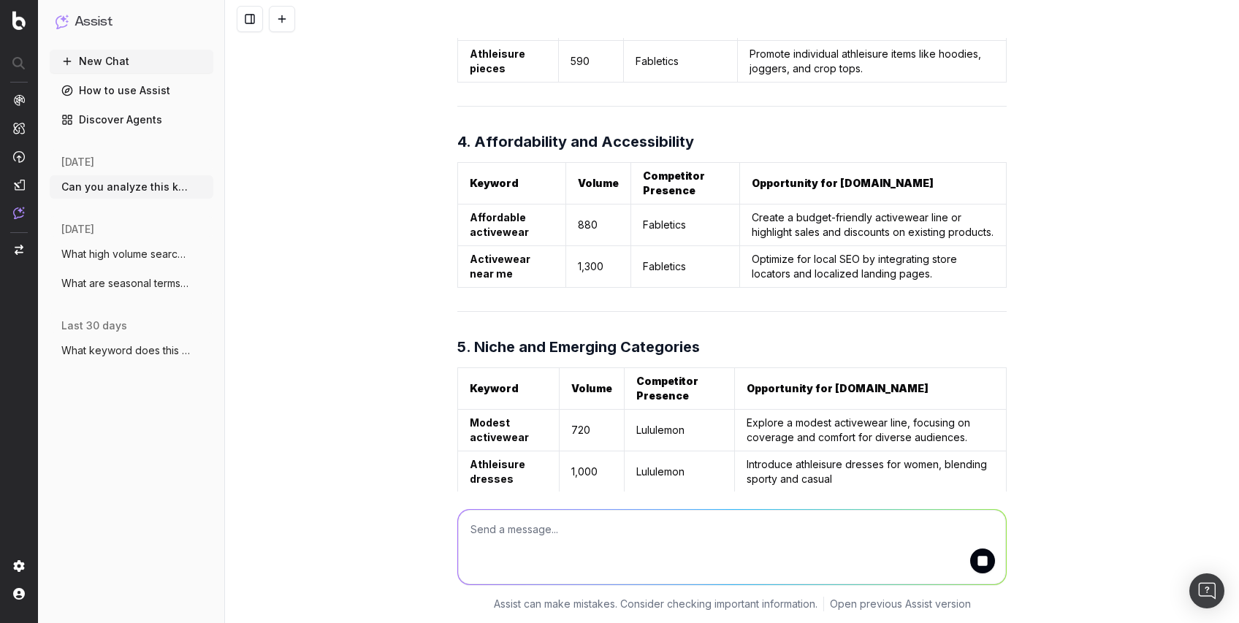
drag, startPoint x: 463, startPoint y: 287, endPoint x: 837, endPoint y: 316, distance: 375.1
copy tr "Athleisure wear for women 880 Lululemon, Fabletics Create a dedicated page targ…"
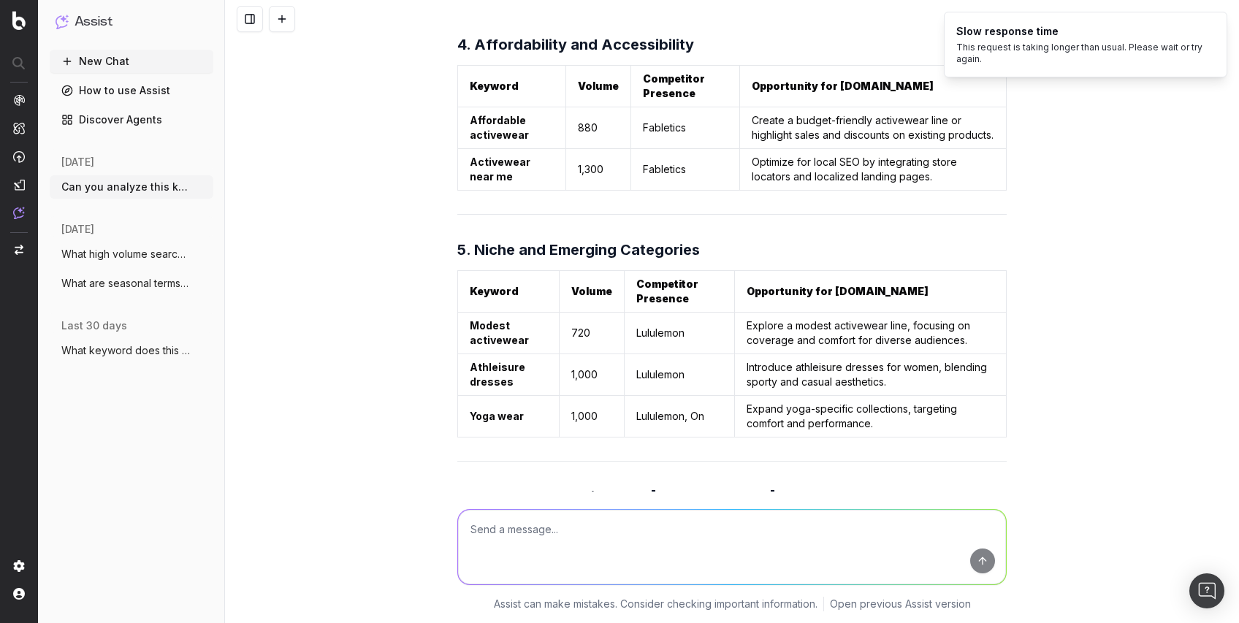
scroll to position [10390, 0]
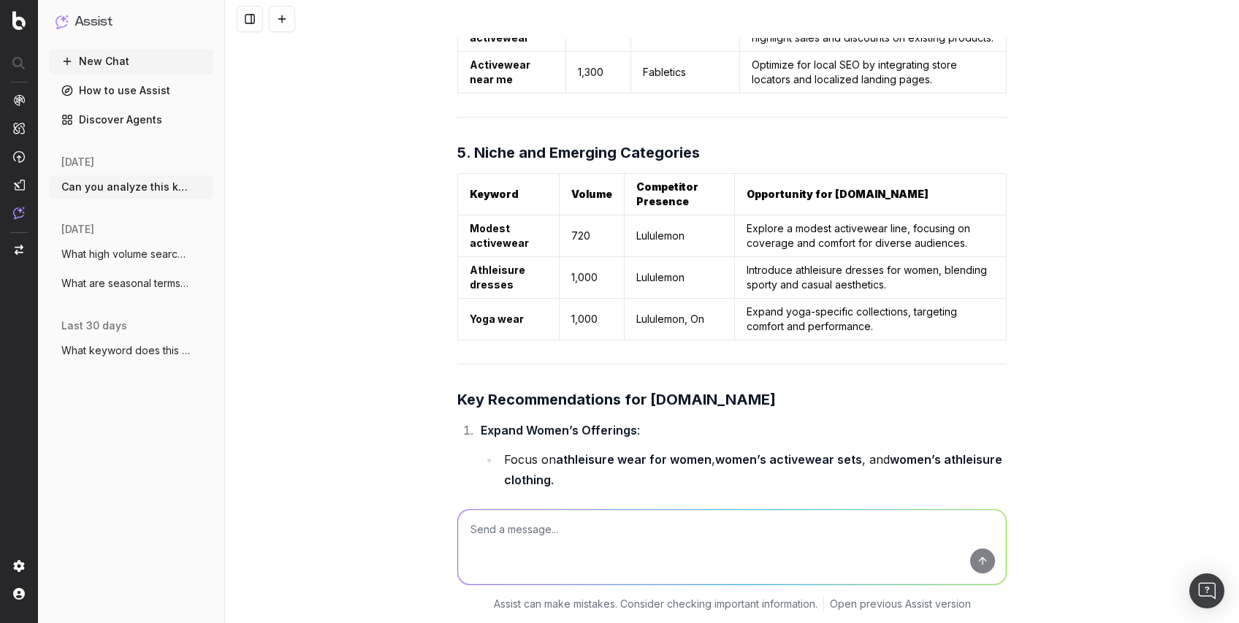
drag, startPoint x: 467, startPoint y: 324, endPoint x: 571, endPoint y: 318, distance: 103.9
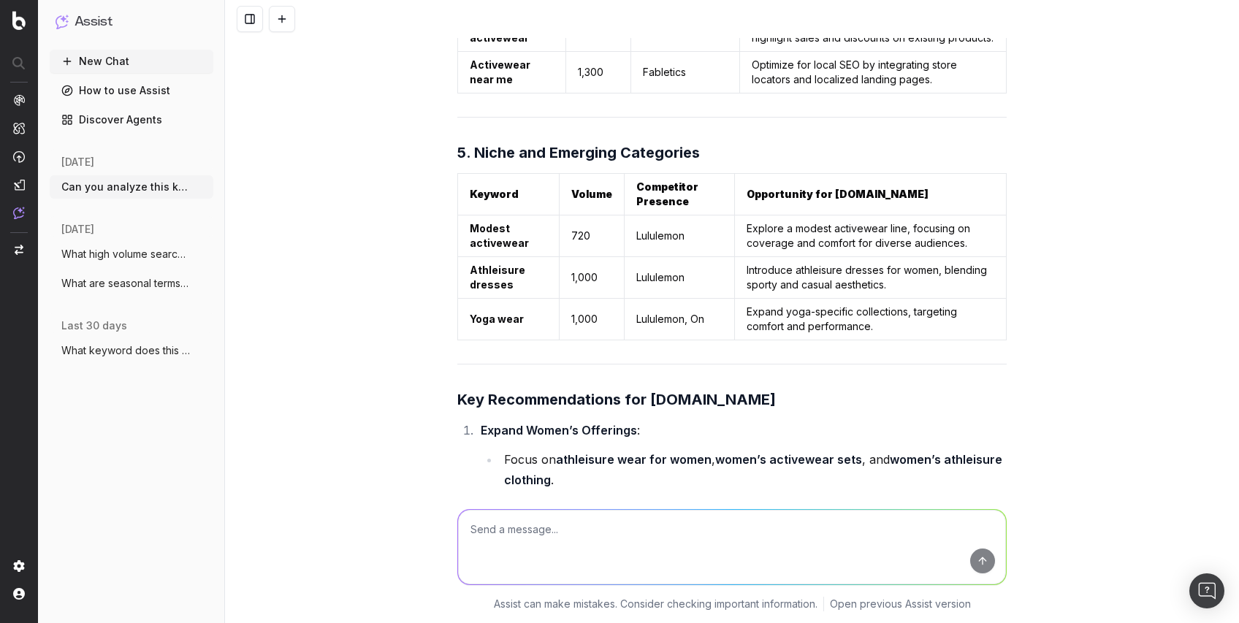
drag, startPoint x: 462, startPoint y: 321, endPoint x: 976, endPoint y: 343, distance: 514.6
copy tr "Men’s athleisure 880 Lululemon, Fabletics Develop a men’s athleisure collection…"
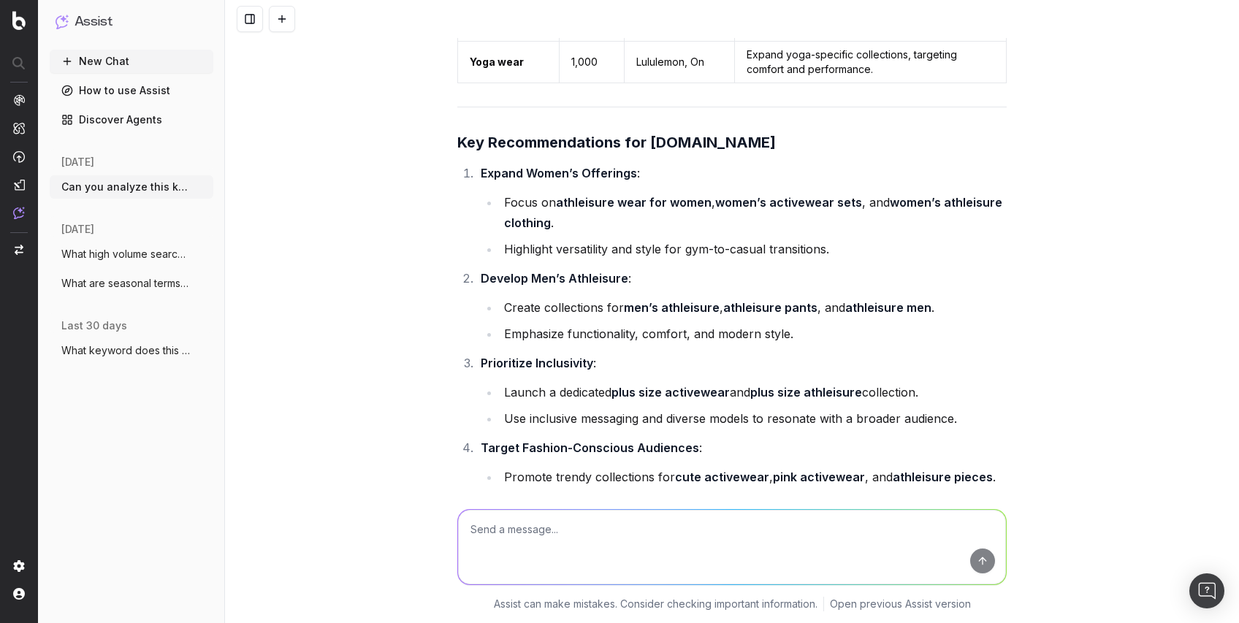
scroll to position [10682, 0]
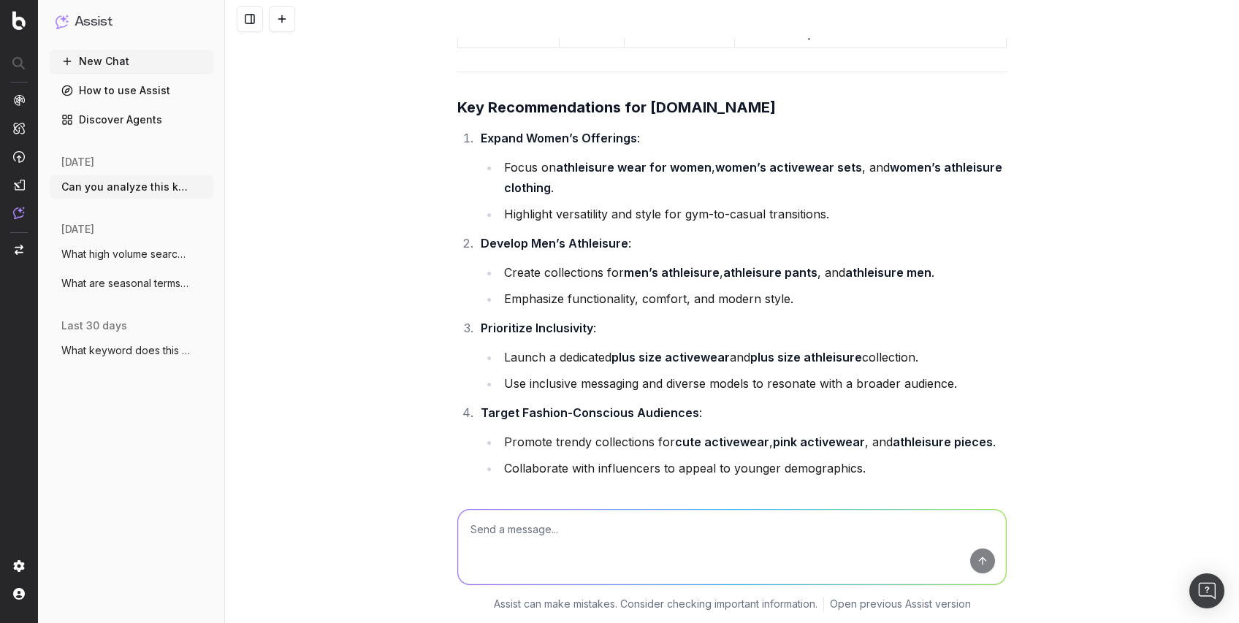
drag, startPoint x: 462, startPoint y: 270, endPoint x: 907, endPoint y: 295, distance: 445.5
drag, startPoint x: 907, startPoint y: 295, endPoint x: 863, endPoint y: 292, distance: 44.6
copy tr "Plus size activewear 3,600 Fabletics Launch a plus-size activewear collection w…"
click at [638, 540] on textarea at bounding box center [732, 547] width 548 height 74
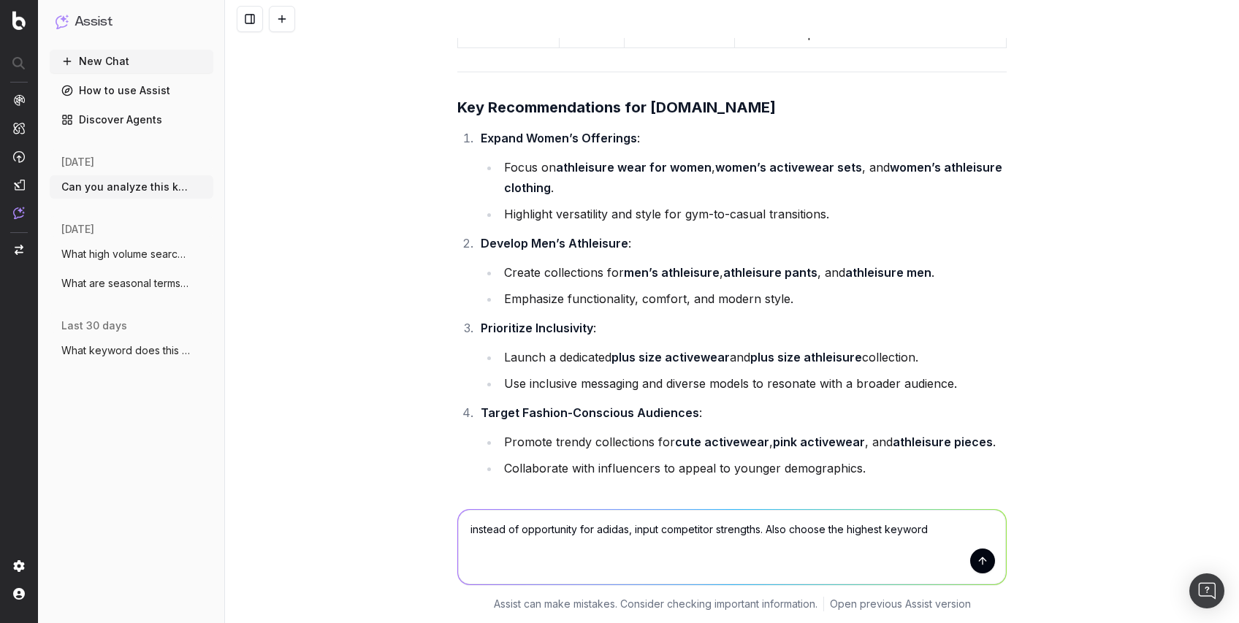
click at [783, 531] on textarea "instead of opportunity for adidas, input competitor strengths. Also choose the …" at bounding box center [732, 547] width 548 height 74
drag, startPoint x: 499, startPoint y: 546, endPoint x: 673, endPoint y: 546, distance: 174.6
click at [673, 546] on textarea "instead of opportunity for adidas, input competitor strengths. Also, add all th…" at bounding box center [732, 547] width 548 height 74
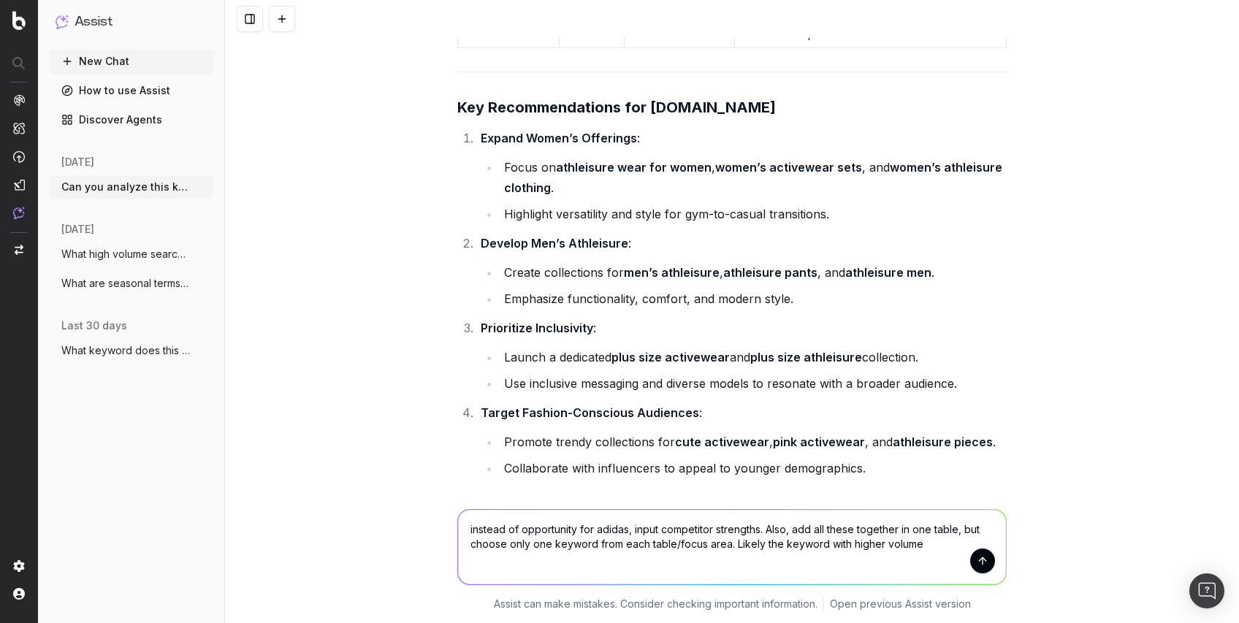
type textarea "instead of opportunity for adidas, input competitor strengths. Also, add all th…"
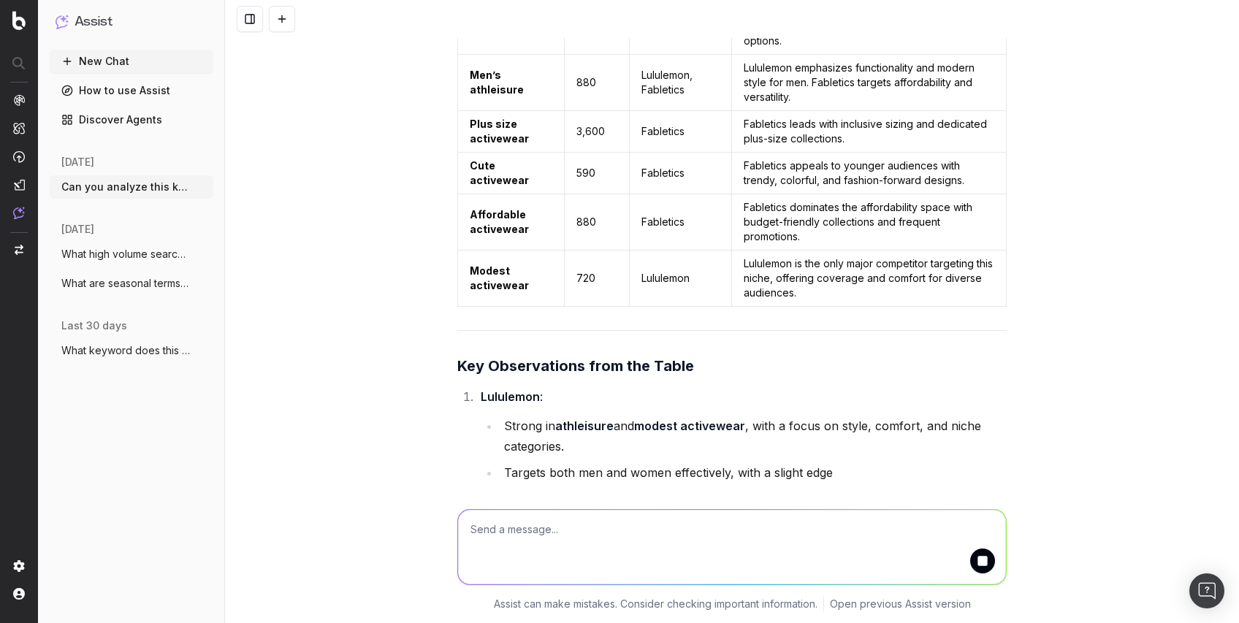
scroll to position [12556, 0]
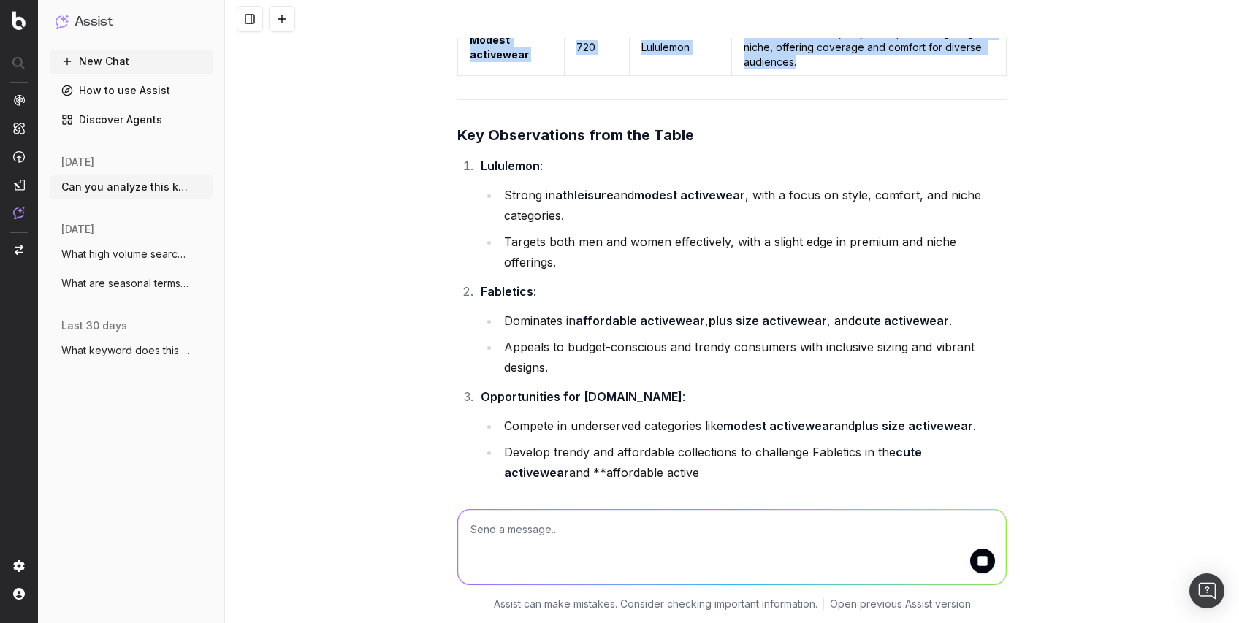
drag, startPoint x: 808, startPoint y: 387, endPoint x: 461, endPoint y: 144, distance: 424.3
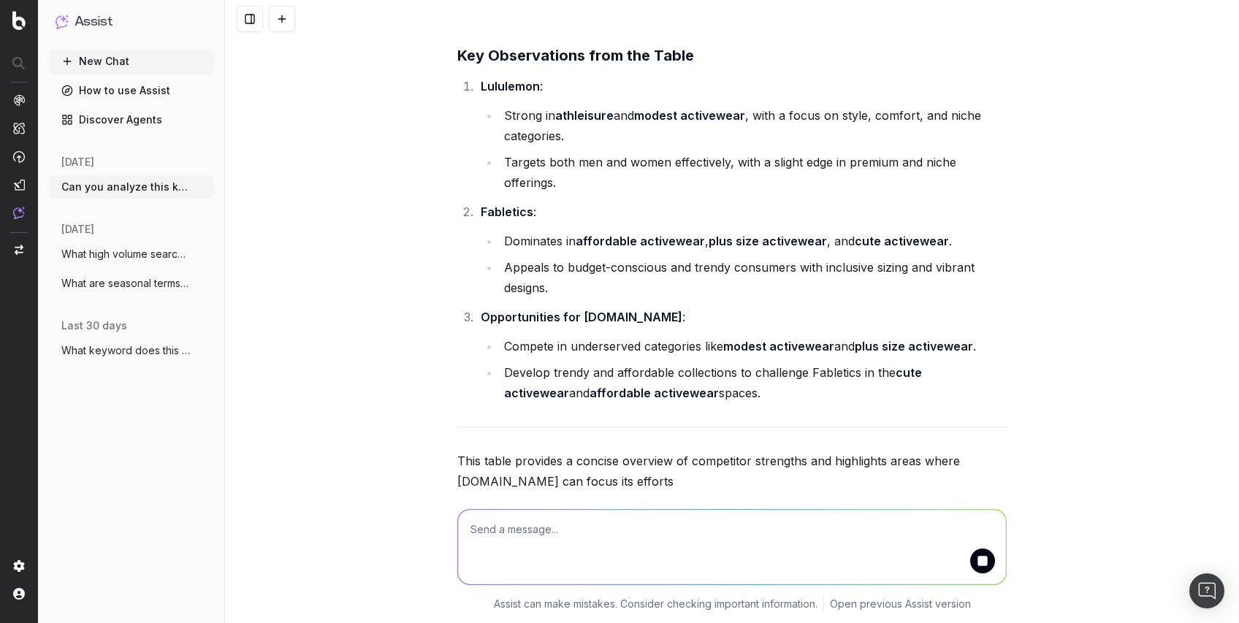
drag, startPoint x: 461, startPoint y: 144, endPoint x: 469, endPoint y: 145, distance: 8.2
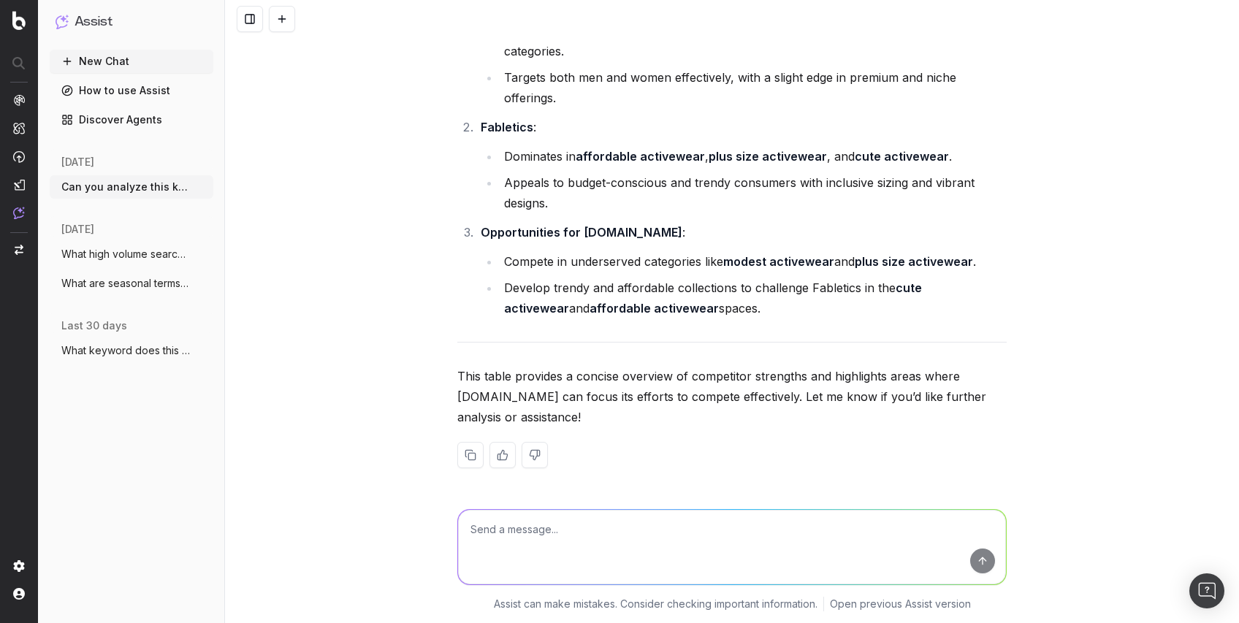
copy tbody "Athleisure wear for women 880 Lululemon, Fabletics Lululemon dominates with a s…"
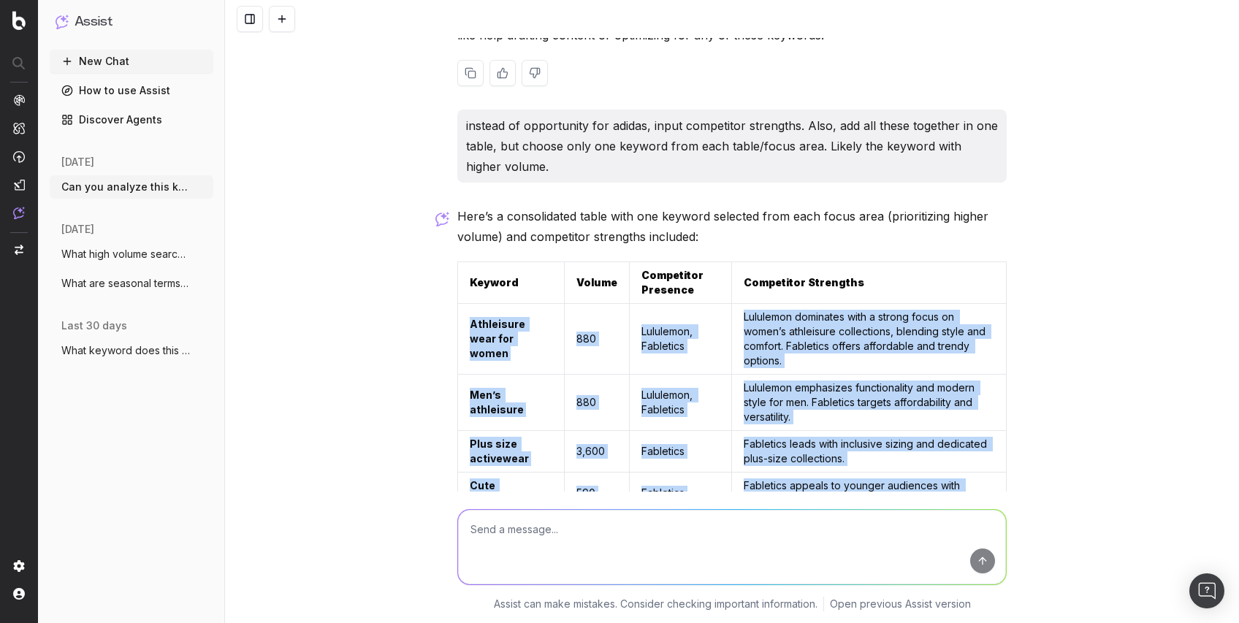
scroll to position [11485, 0]
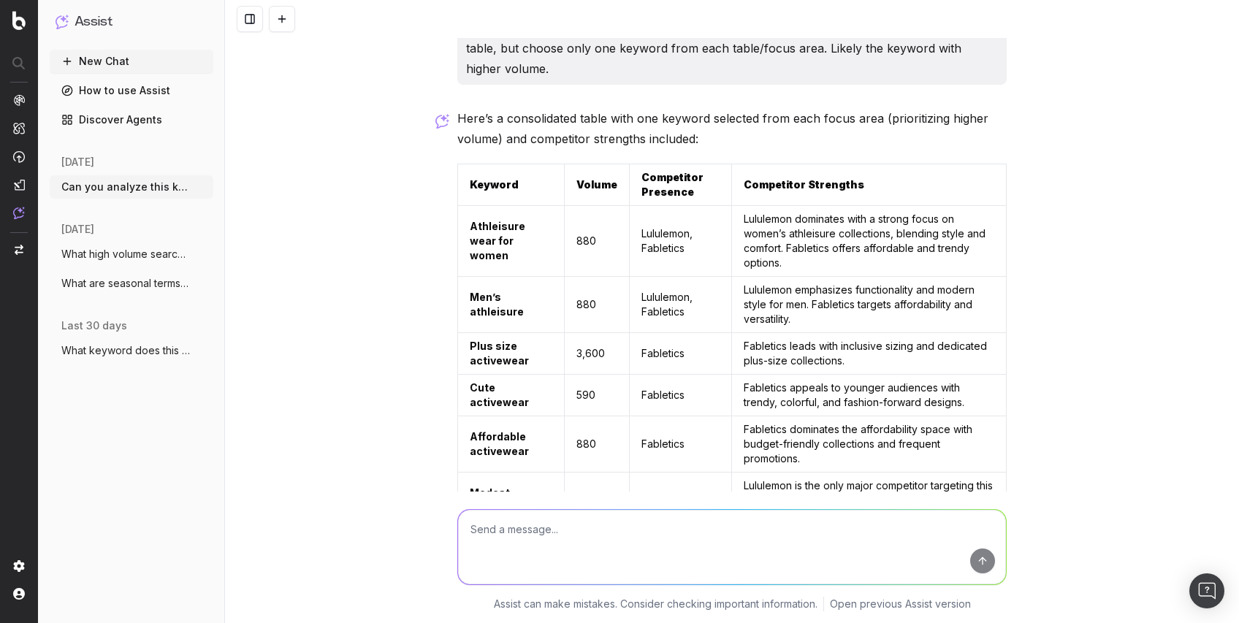
click at [536, 538] on textarea at bounding box center [732, 547] width 548 height 74
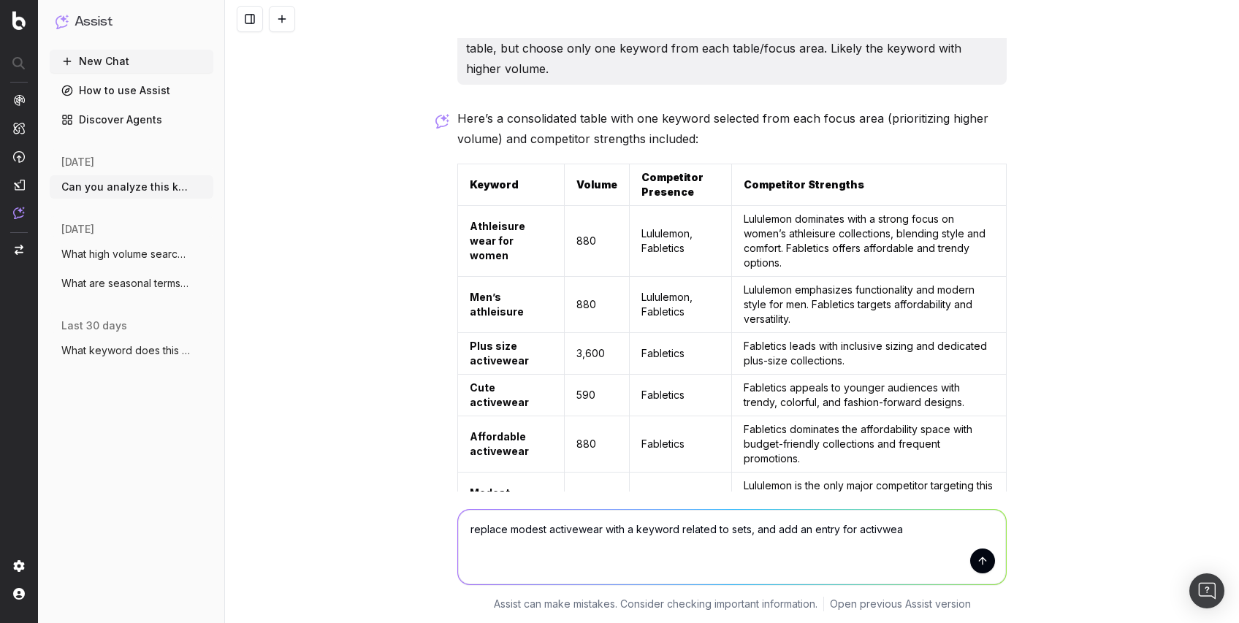
drag, startPoint x: 844, startPoint y: 526, endPoint x: 940, endPoint y: 525, distance: 95.7
click at [940, 526] on textarea "replace modest activewear with a keyword related to sets, and add an entry for …" at bounding box center [732, 547] width 548 height 74
drag, startPoint x: 743, startPoint y: 529, endPoint x: 932, endPoint y: 530, distance: 189.2
click at [932, 530] on textarea "replace modest activewear with a keyword related to sets, and add an entry for …" at bounding box center [732, 547] width 548 height 74
type textarea "replace modest activewear with a keyword related to sets"
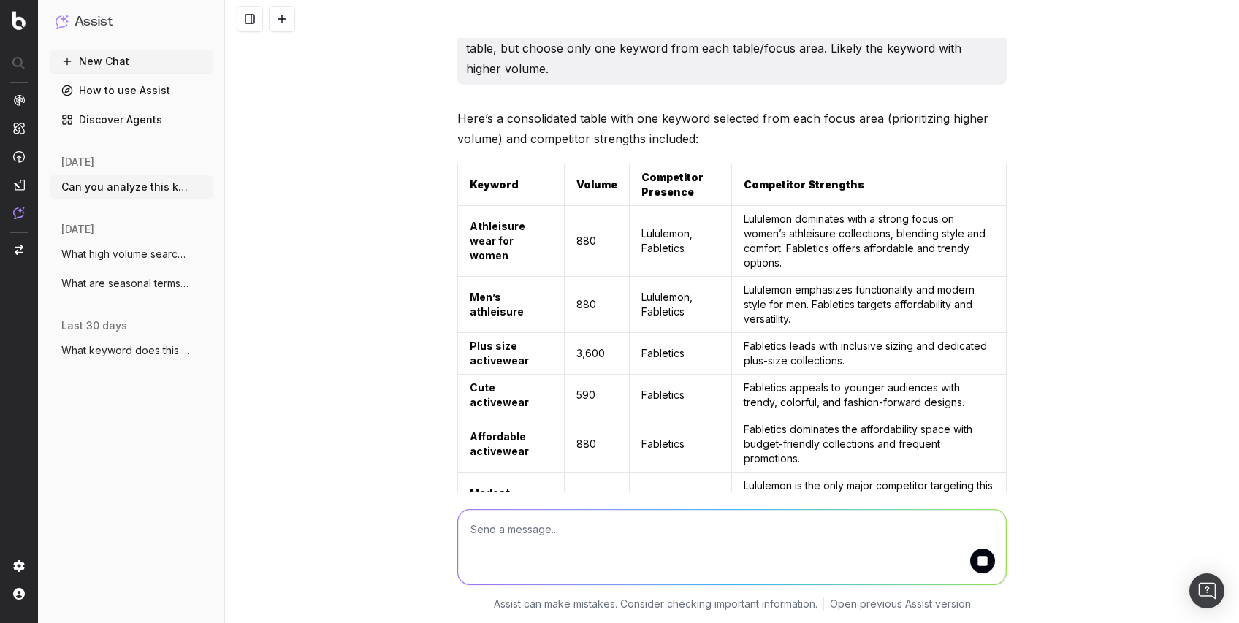
drag, startPoint x: 824, startPoint y: 227, endPoint x: 464, endPoint y: 210, distance: 360.4
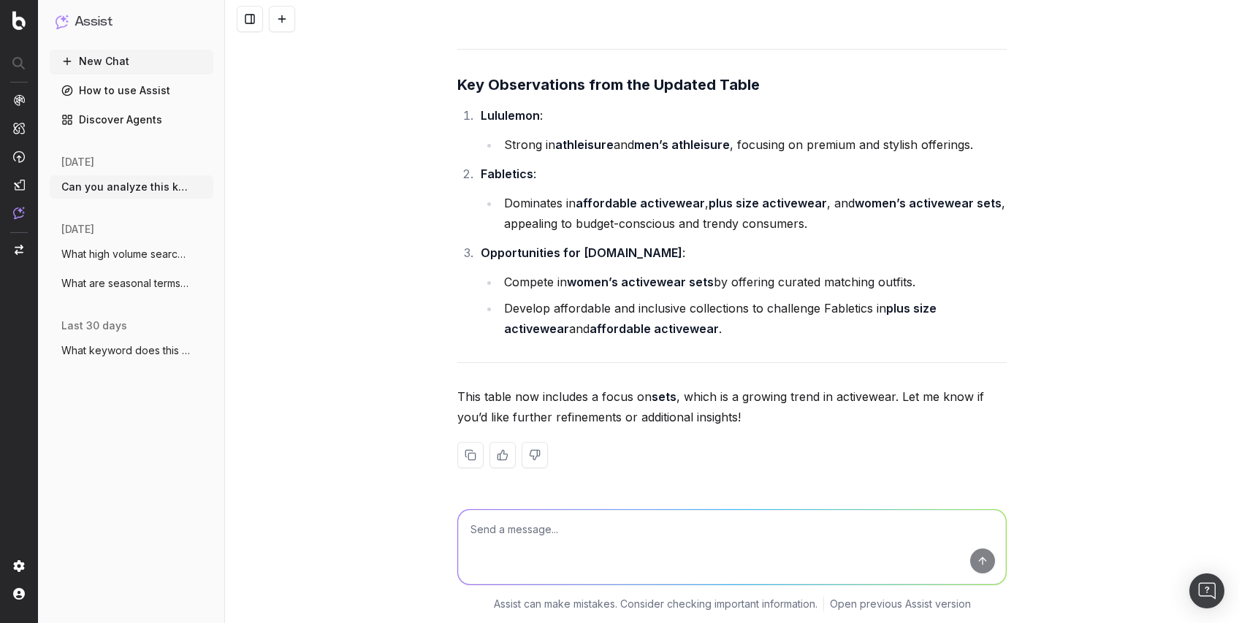
scroll to position [13520, 0]
drag, startPoint x: 951, startPoint y: 396, endPoint x: 457, endPoint y: 386, distance: 493.8
copy tr "Women’s activewear sets 880 Fabletics Fabletics excels in offering curated matc…"
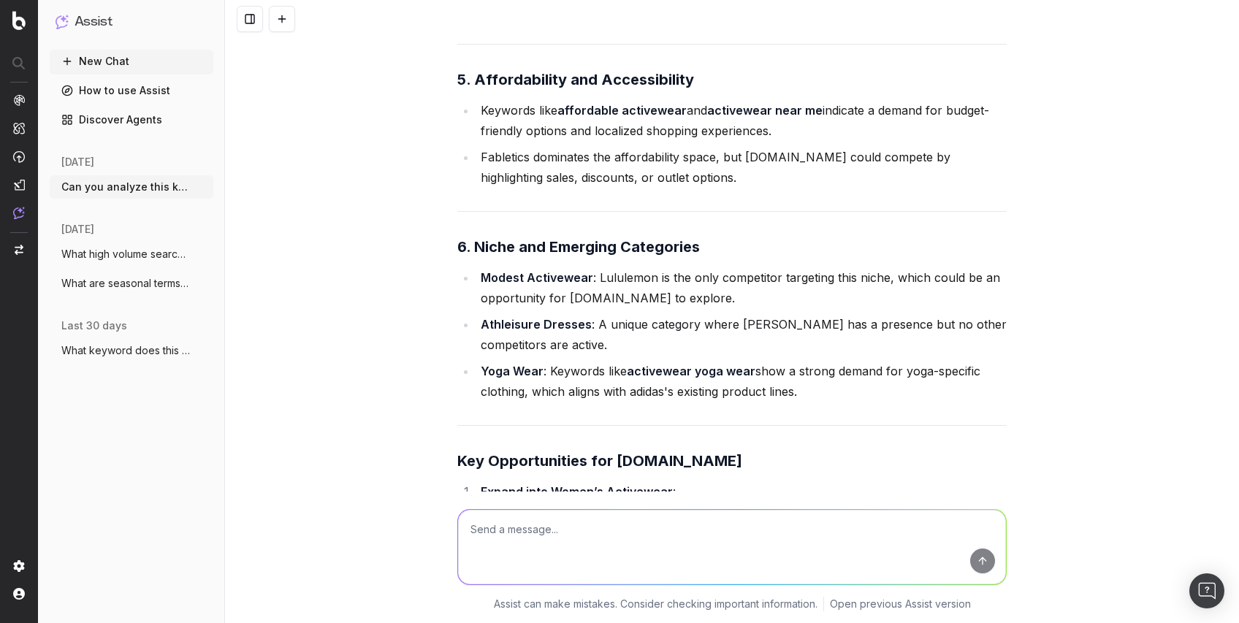
scroll to position [8261, 0]
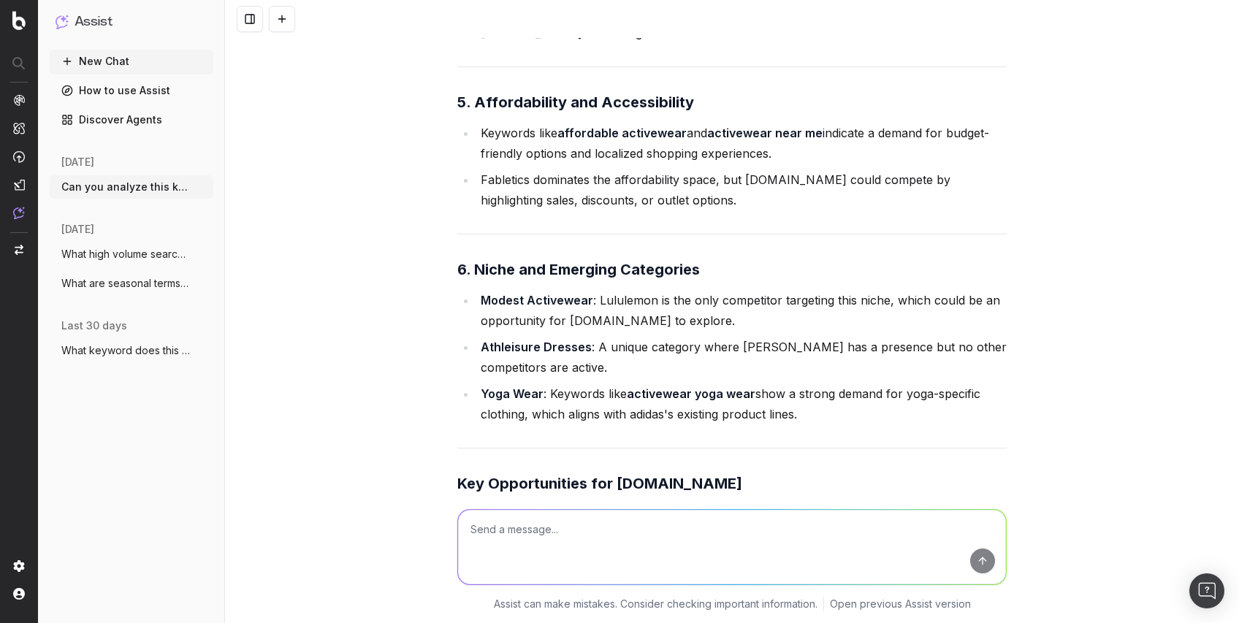
click at [499, 527] on textarea at bounding box center [732, 547] width 548 height 74
paste textarea "activewear apparel men"
paste textarea "activewear sets for women"
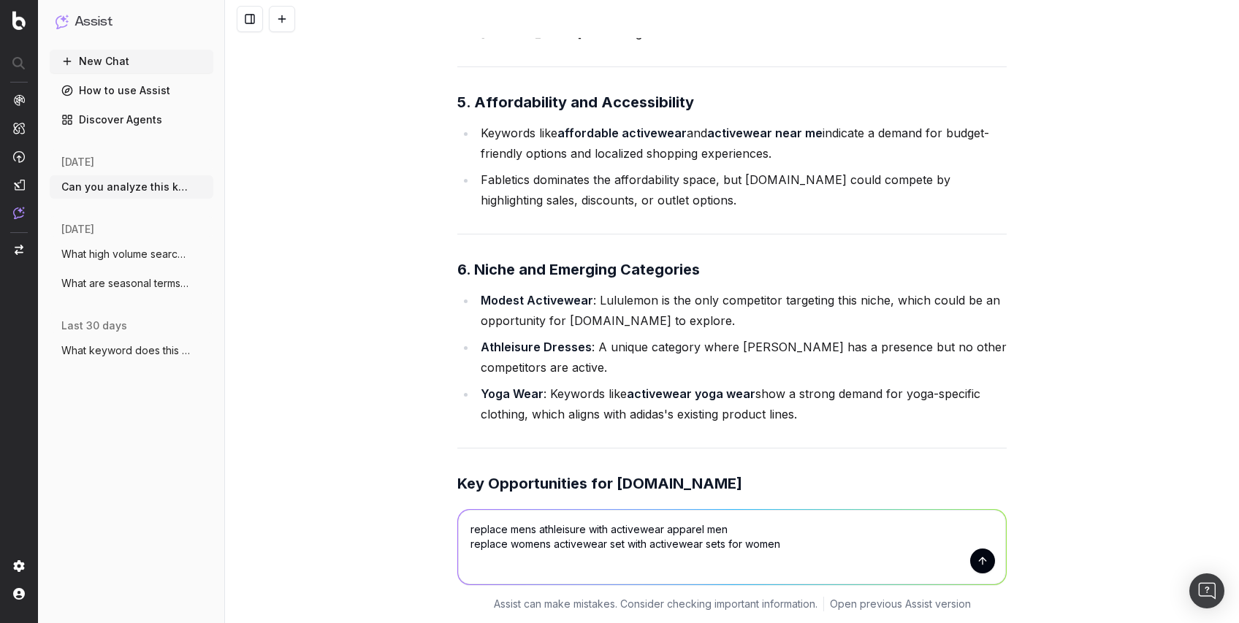
click at [613, 543] on textarea "replace mens athleisure with activewear apparel men replace womens activewear s…" at bounding box center [732, 547] width 548 height 74
type textarea "replace mens athleisure with activewear apparel men replace womens activewear s…"
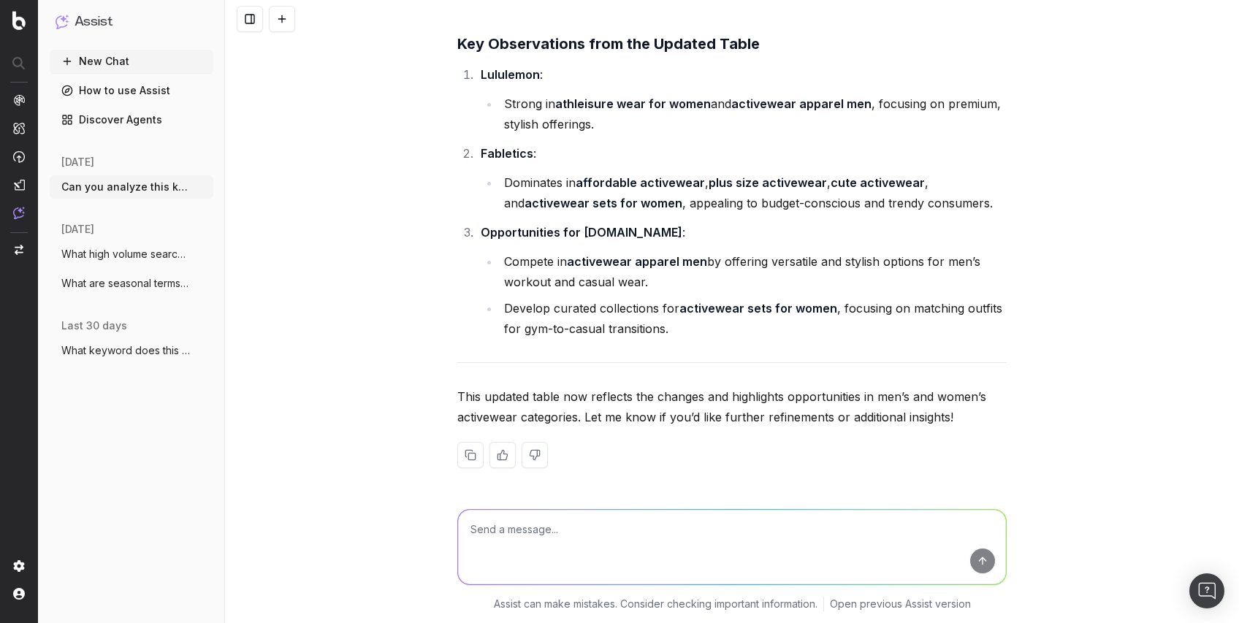
scroll to position [14396, 0]
drag, startPoint x: 470, startPoint y: 199, endPoint x: 941, endPoint y: 476, distance: 546.1
click at [941, 476] on div "Here’s the updated table with Men’s athleisure replaced by Activewear apparel m…" at bounding box center [731, 35] width 549 height 913
